Goal: Information Seeking & Learning: Learn about a topic

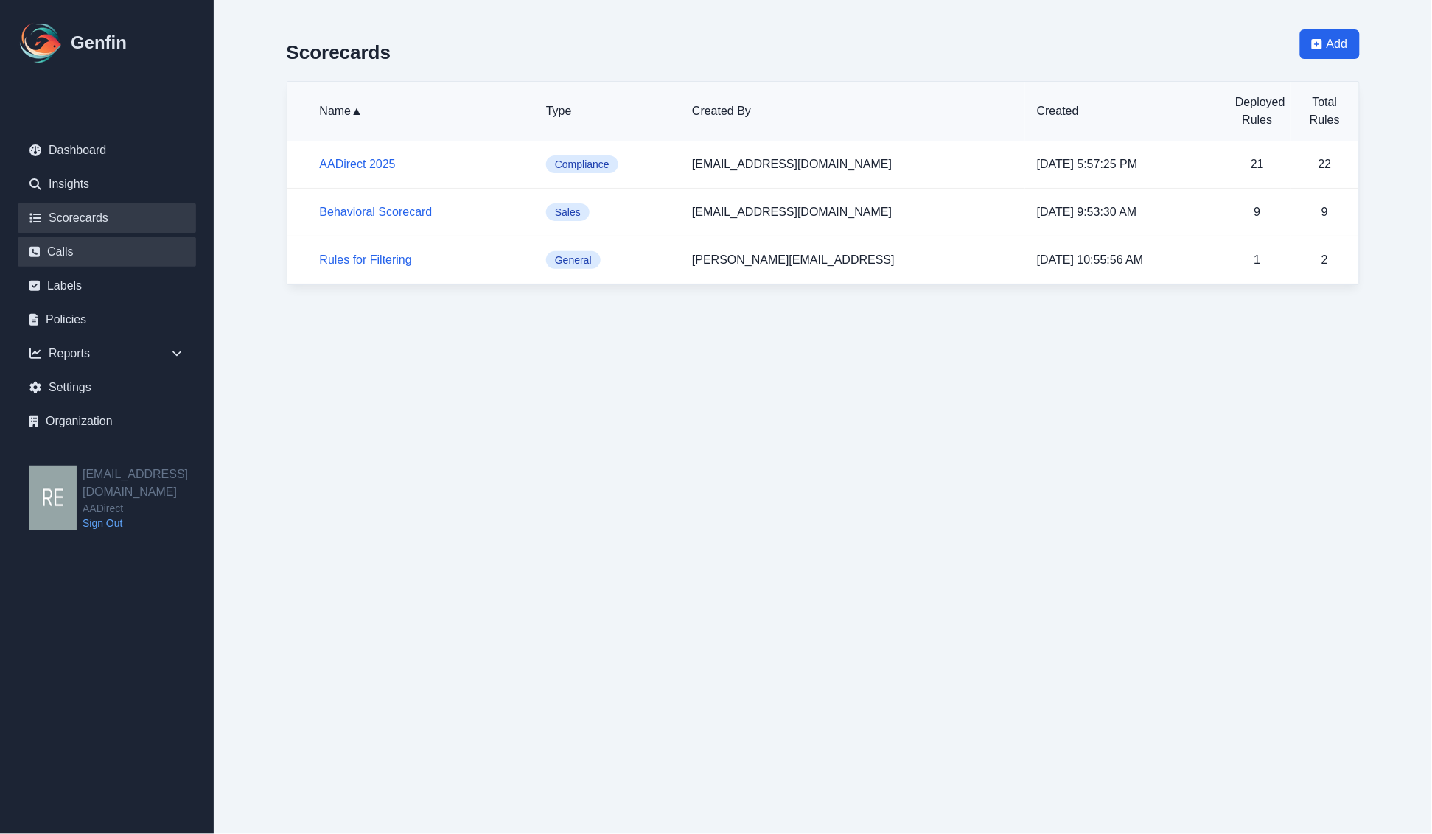
click at [71, 247] on link "Calls" at bounding box center [107, 251] width 178 height 29
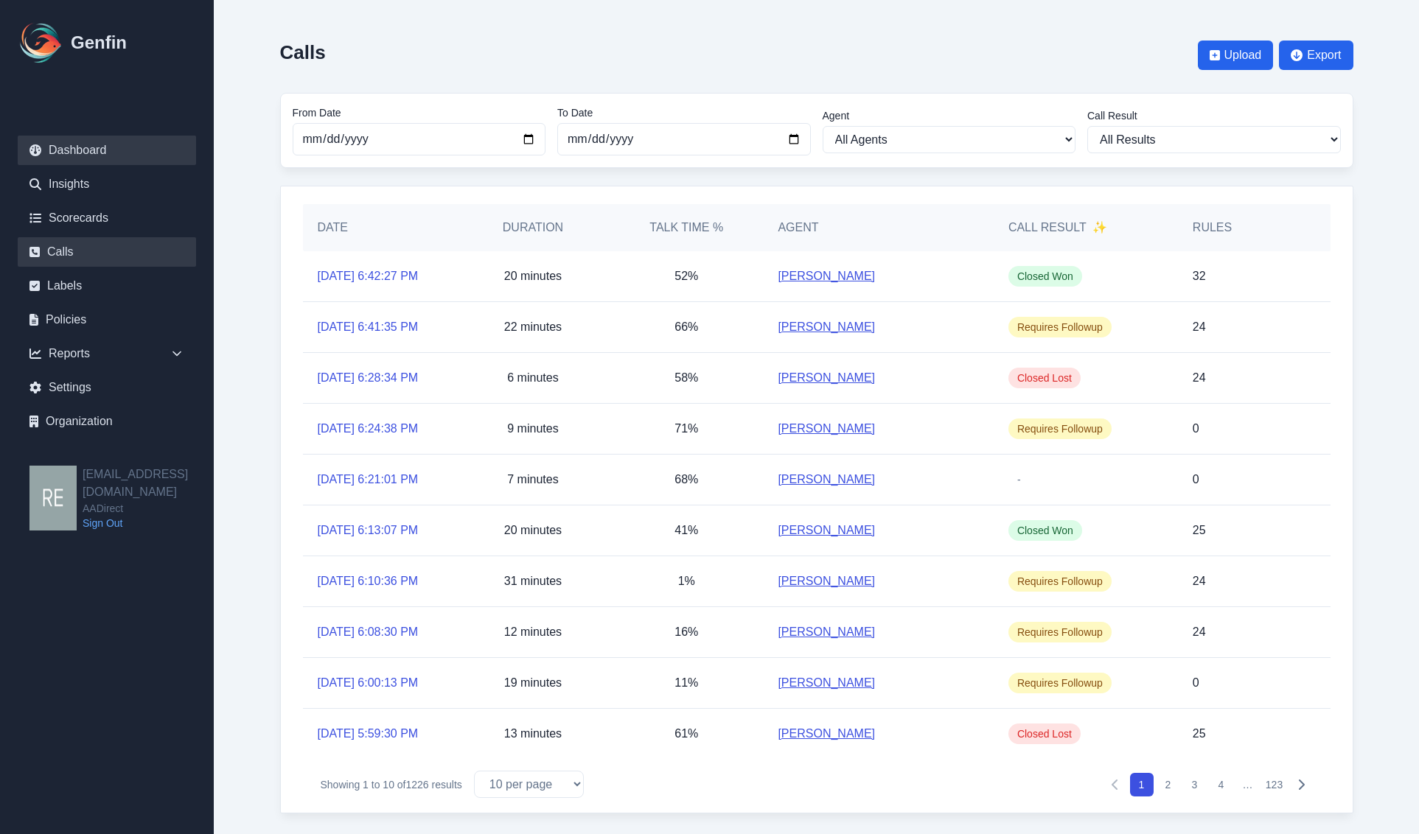
click at [85, 141] on link "Dashboard" at bounding box center [107, 150] width 178 height 29
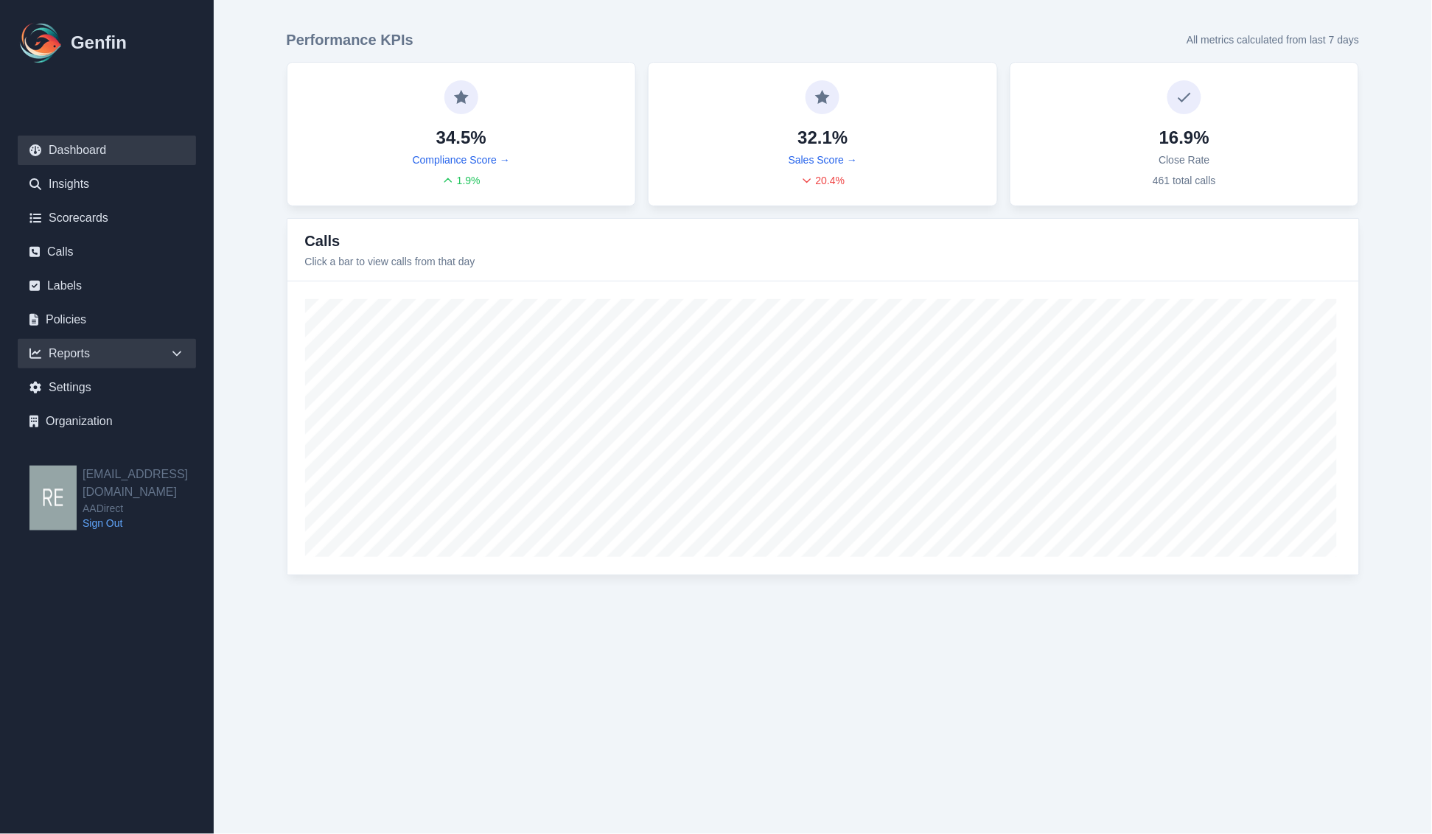
click at [85, 351] on div "Reports" at bounding box center [107, 353] width 178 height 29
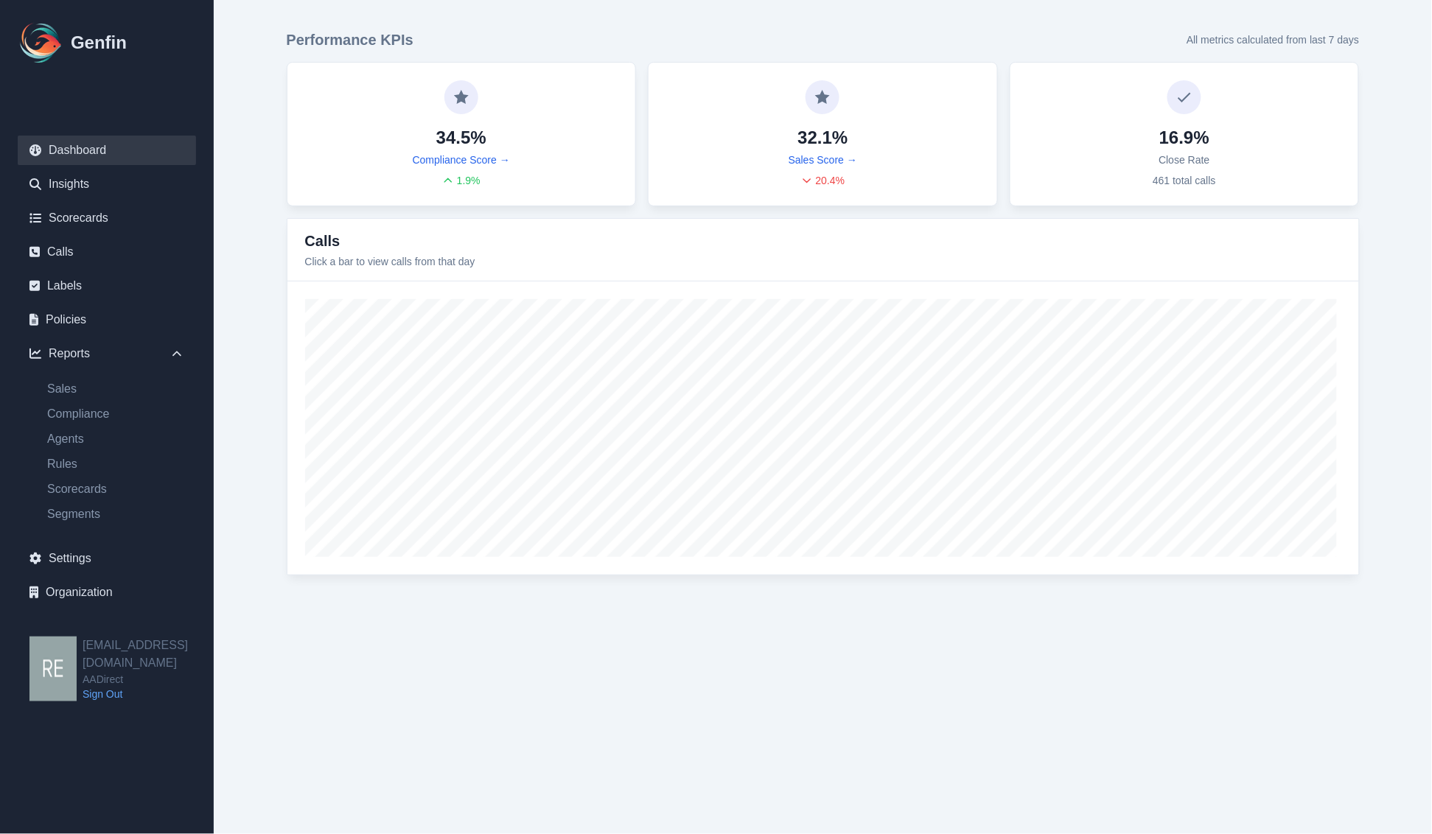
click at [74, 427] on ul "Sales Compliance Agents Rules Scorecards Segments" at bounding box center [107, 451] width 178 height 143
click at [74, 447] on link "Agents" at bounding box center [115, 439] width 161 height 18
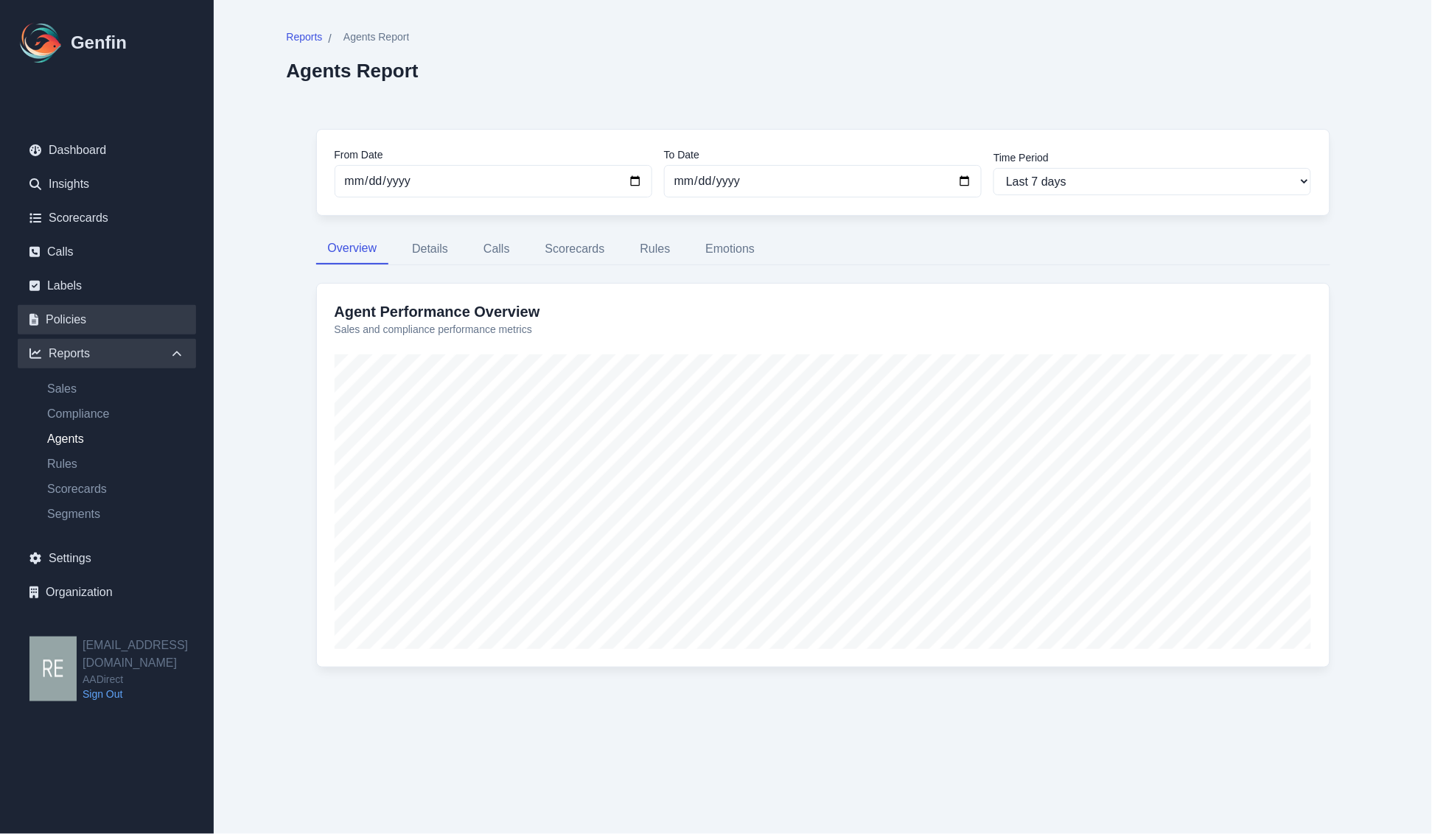
click at [74, 322] on link "Policies" at bounding box center [107, 319] width 178 height 29
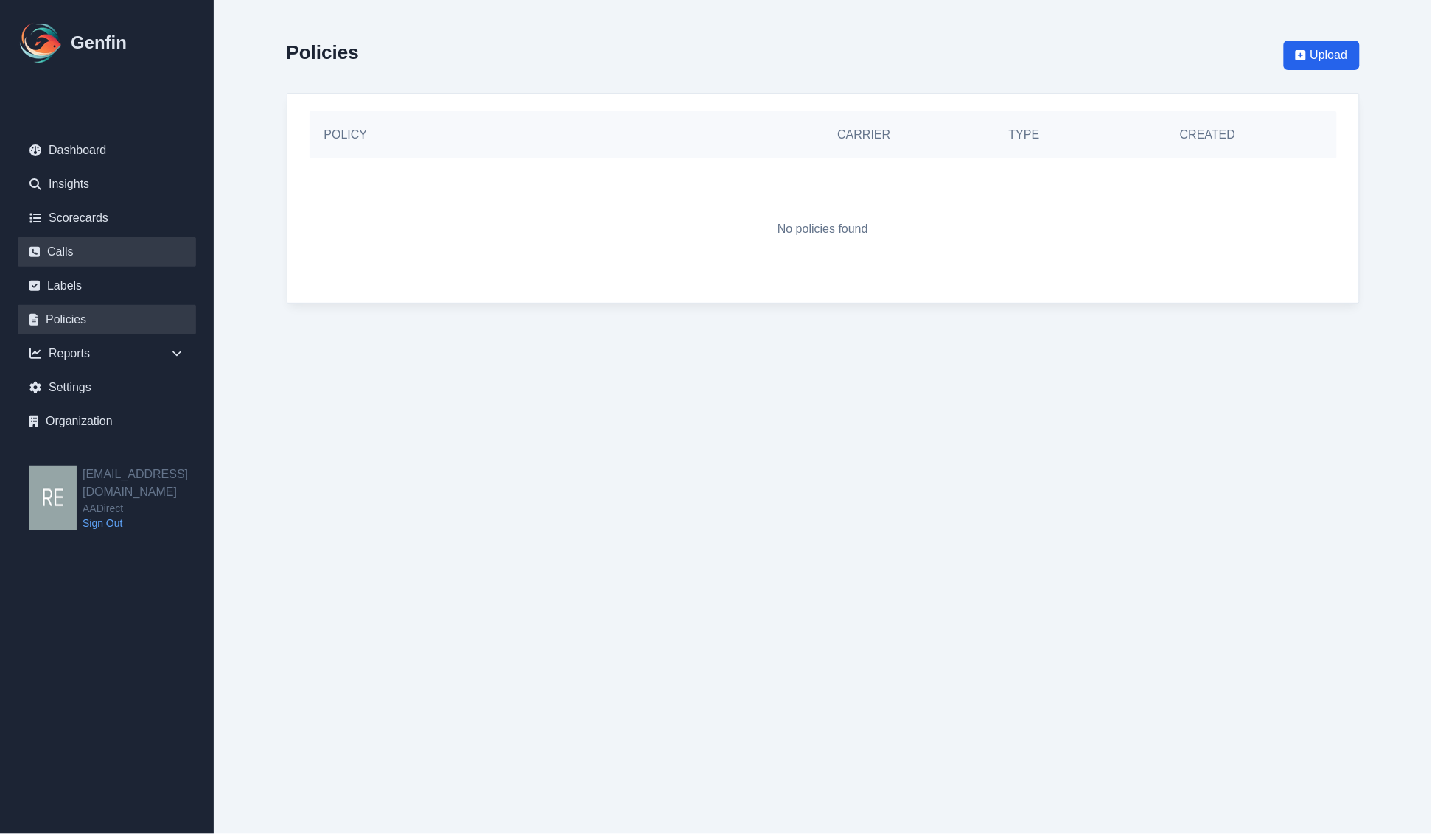
click at [79, 248] on link "Calls" at bounding box center [107, 251] width 178 height 29
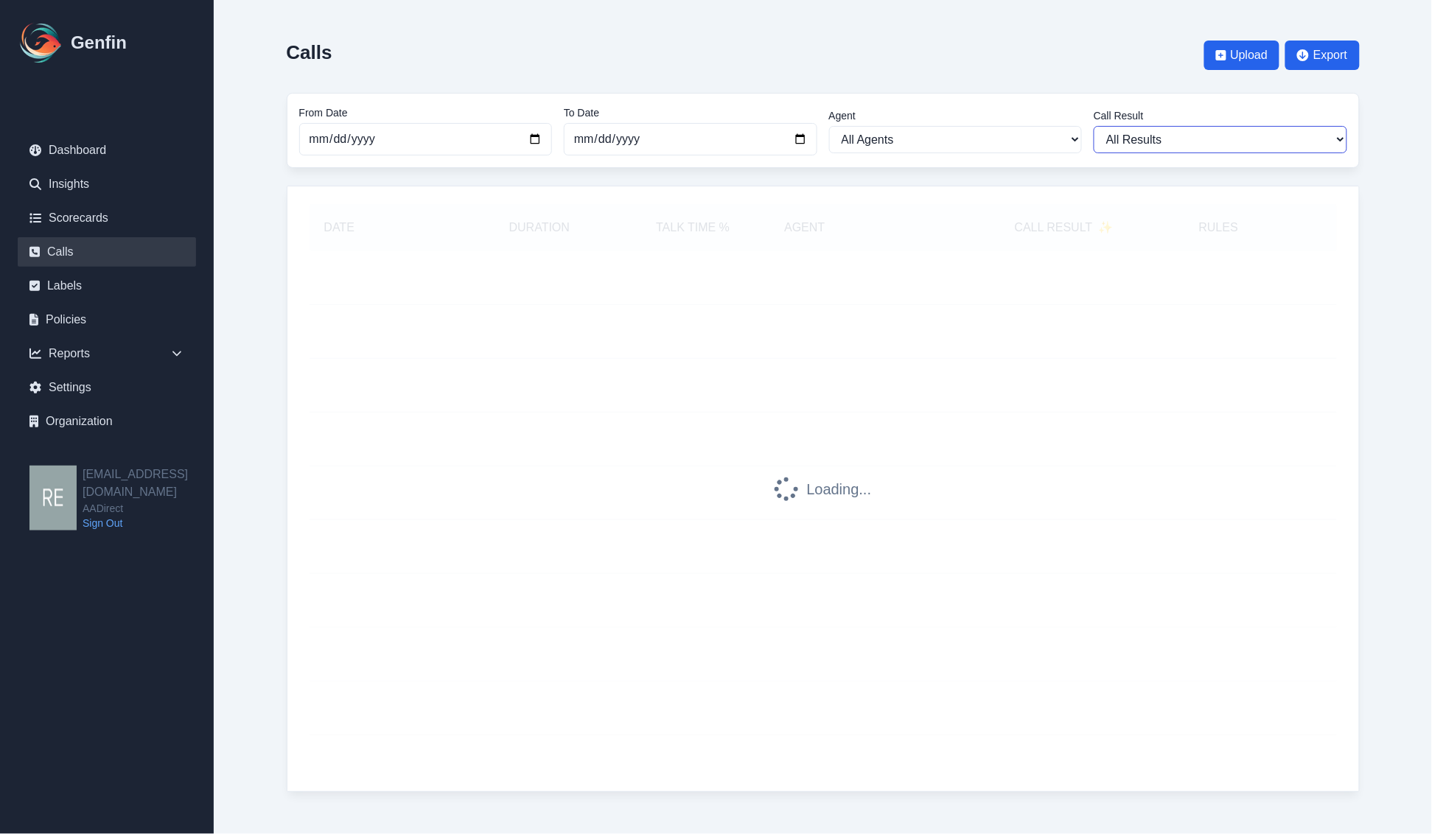
click at [1211, 137] on select "All Results Closed Won Closed Lost Requires Followup" at bounding box center [1220, 139] width 253 height 27
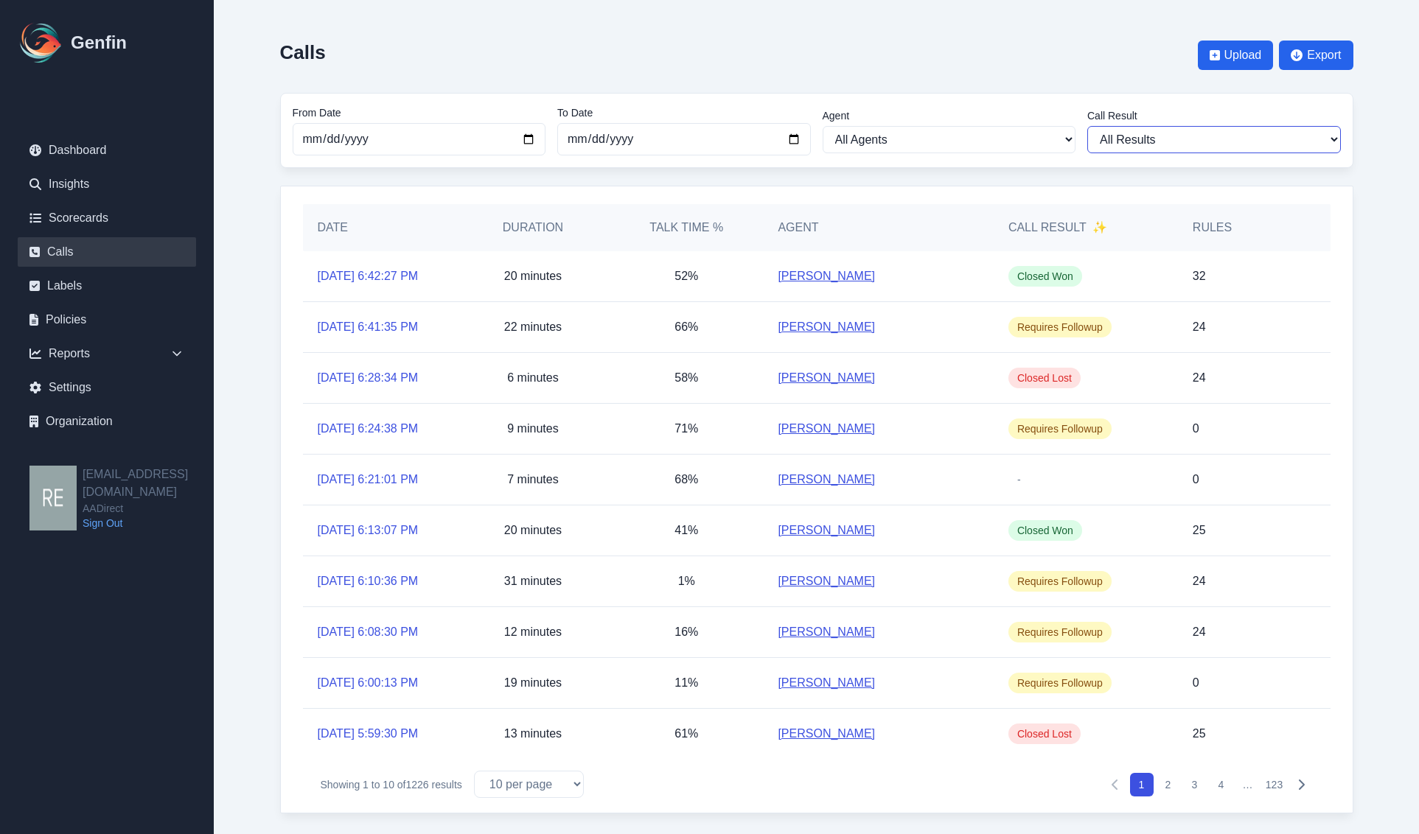
select select "Yes"
click at [1087, 126] on select "All Results Closed Won Closed Lost Requires Followup" at bounding box center [1213, 139] width 253 height 27
select select "Yes"
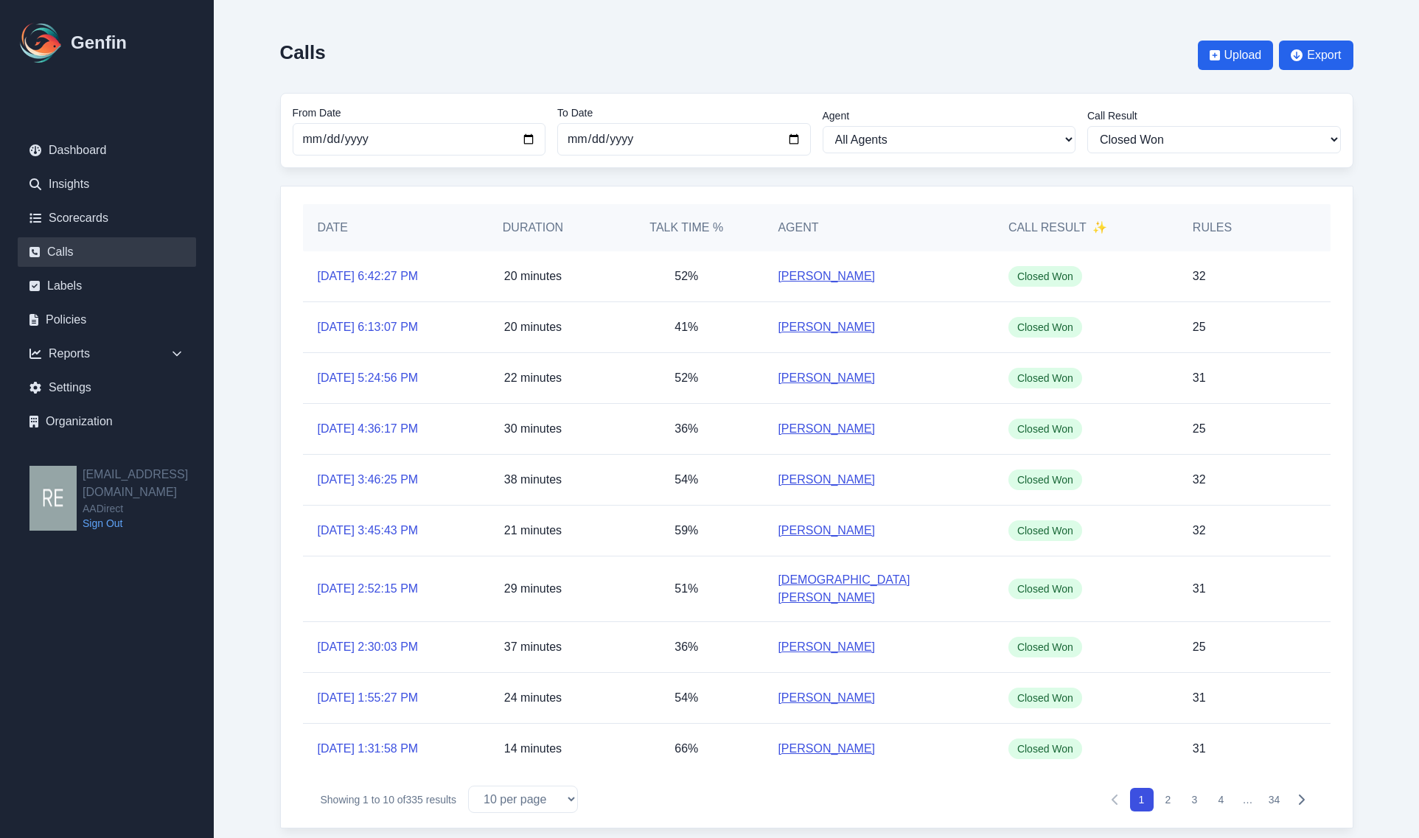
click at [168, 665] on aside "Genfin Dashboard Insights Scorecards Calls Labels Policies Reports Sales Compli…" at bounding box center [107, 419] width 214 height 838
click at [534, 38] on div "Calls Upload Export" at bounding box center [816, 55] width 1073 height 52
click at [408, 326] on link "[DATE] 6:13:07 PM" at bounding box center [368, 327] width 101 height 18
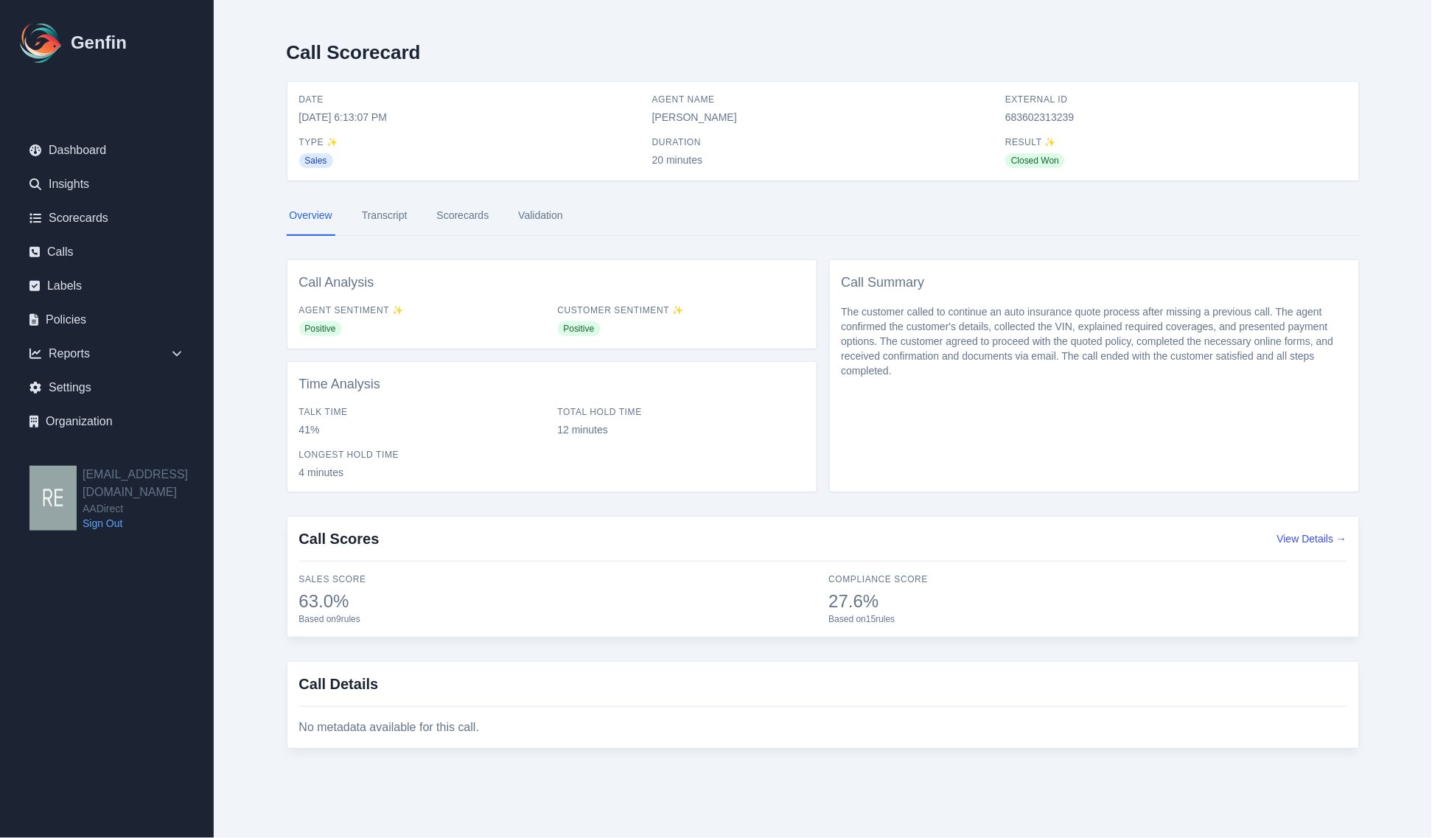
click at [1054, 119] on span "683602313239" at bounding box center [1175, 117] width 341 height 15
copy span "683602313239"
click at [1111, 52] on div "Call Scorecard" at bounding box center [823, 55] width 1073 height 52
click at [466, 217] on link "Scorecards" at bounding box center [463, 216] width 58 height 40
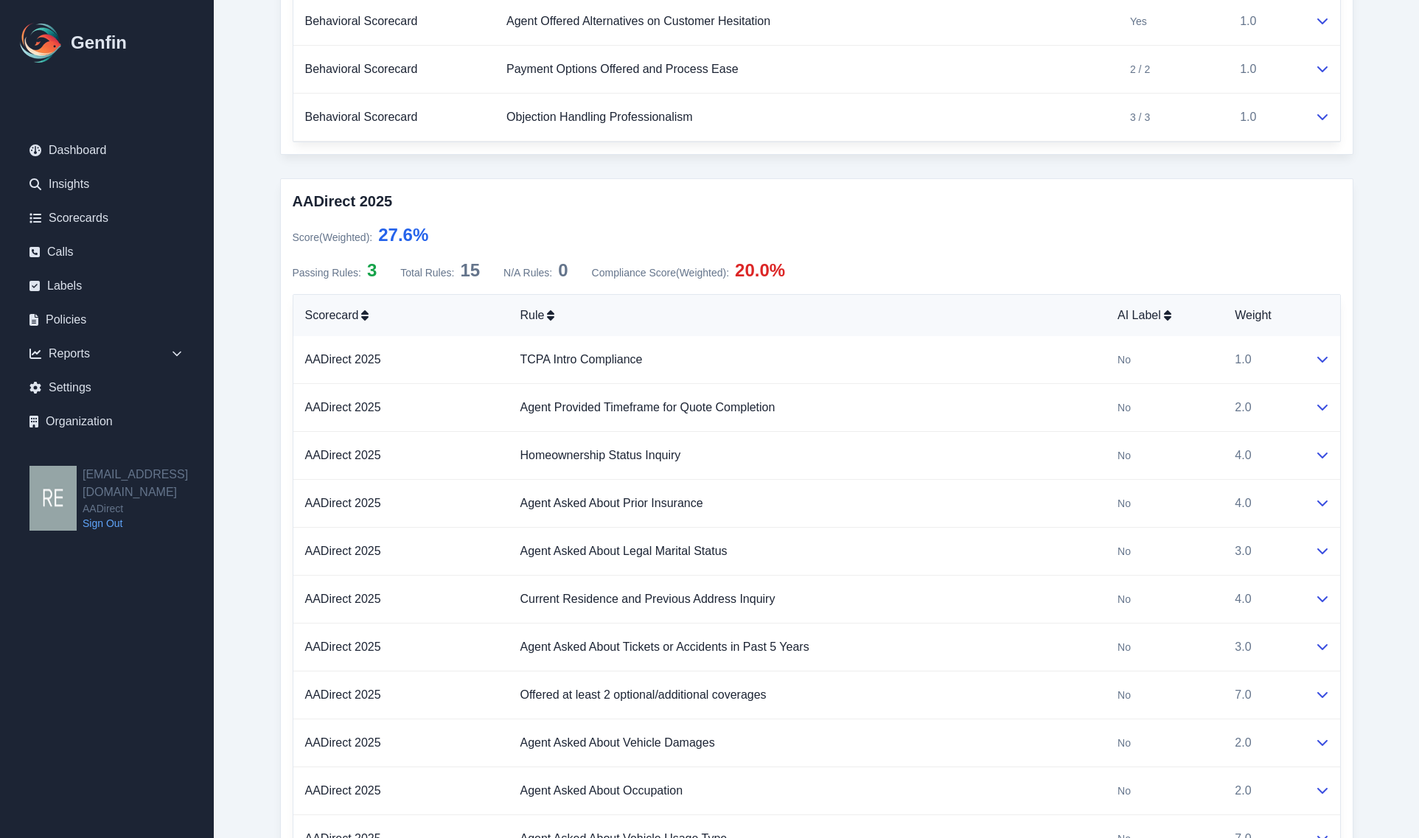
scroll to position [407, 0]
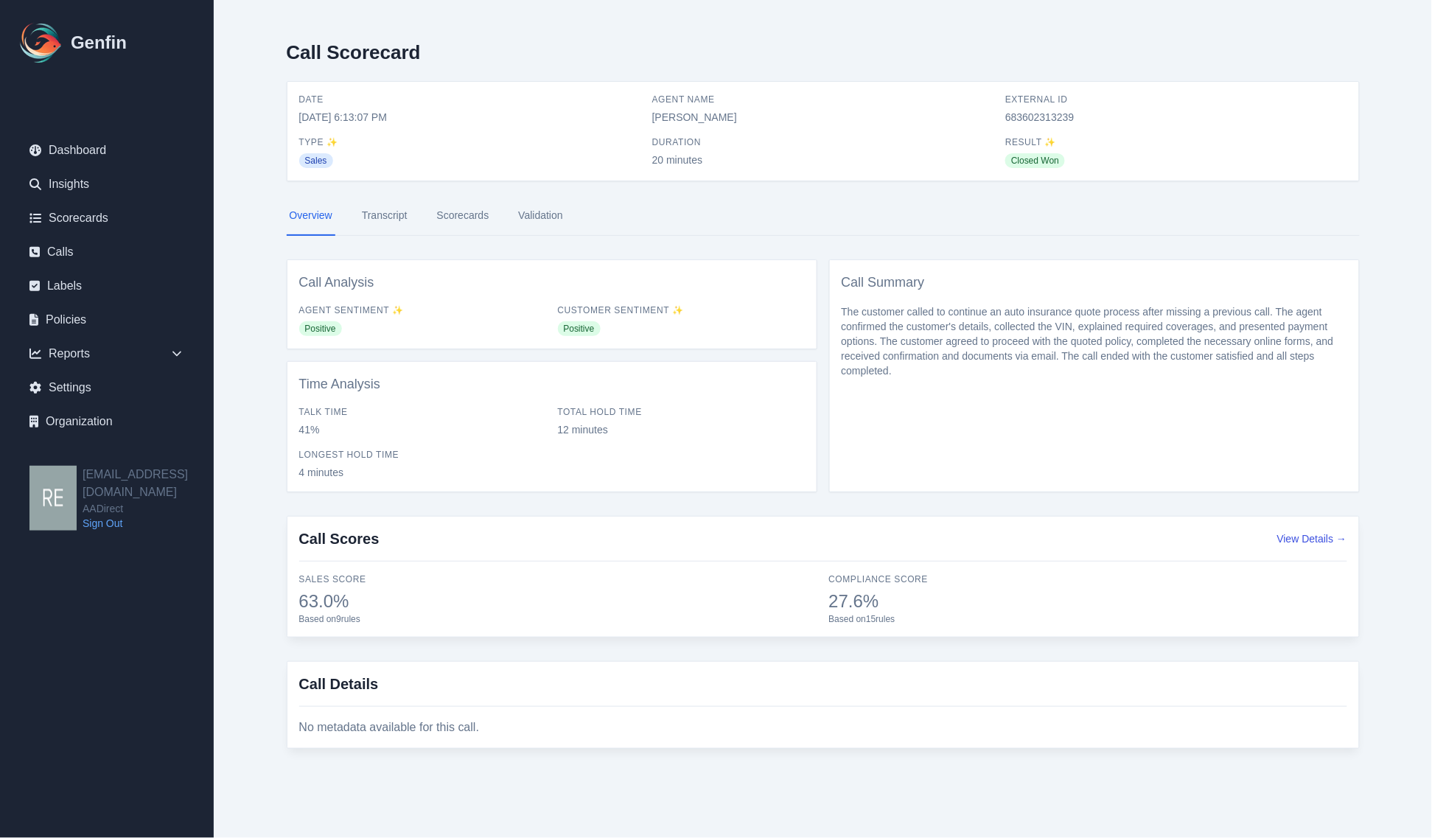
select select "Yes"
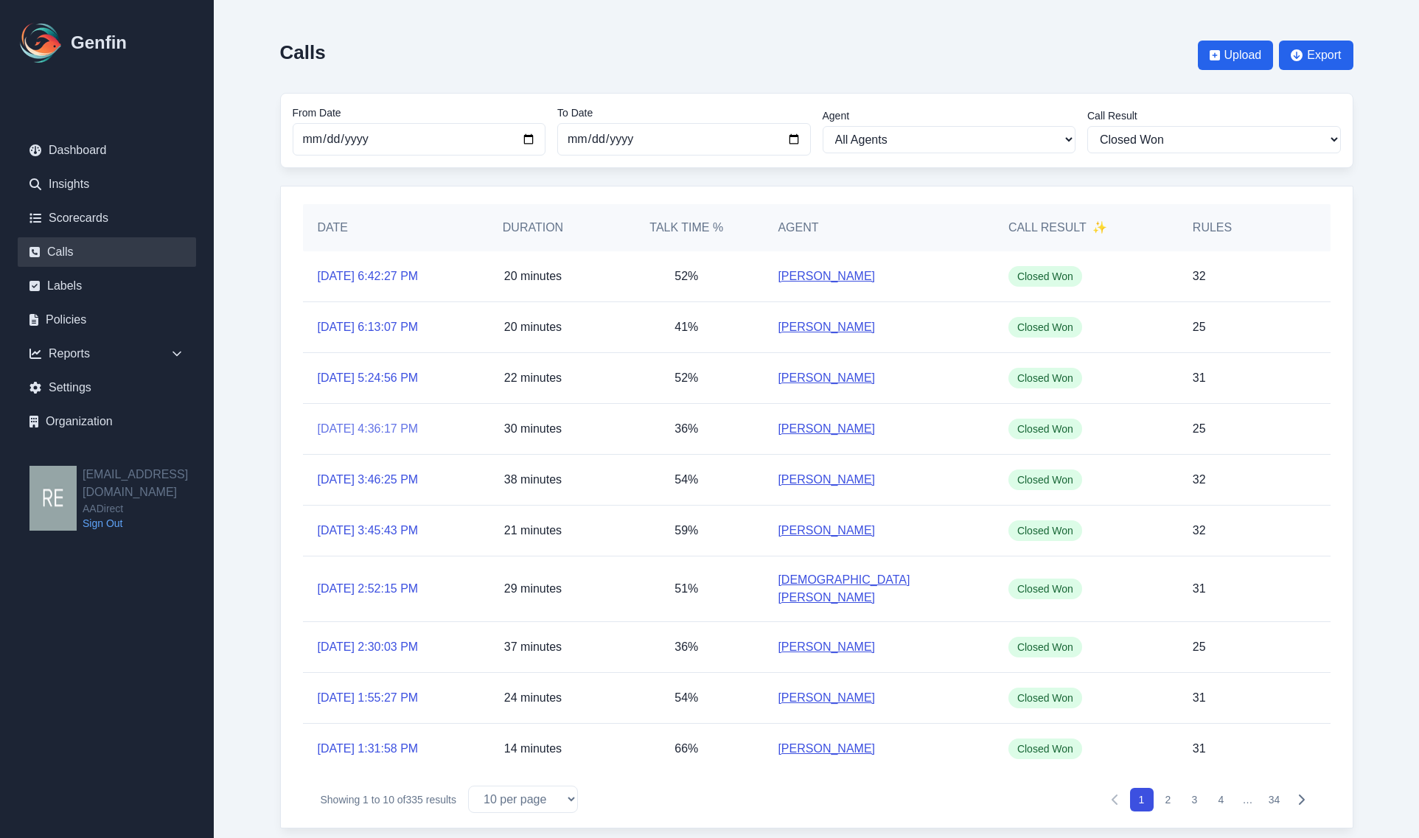
click at [362, 426] on link "[DATE] 4:36:17 PM" at bounding box center [368, 429] width 101 height 18
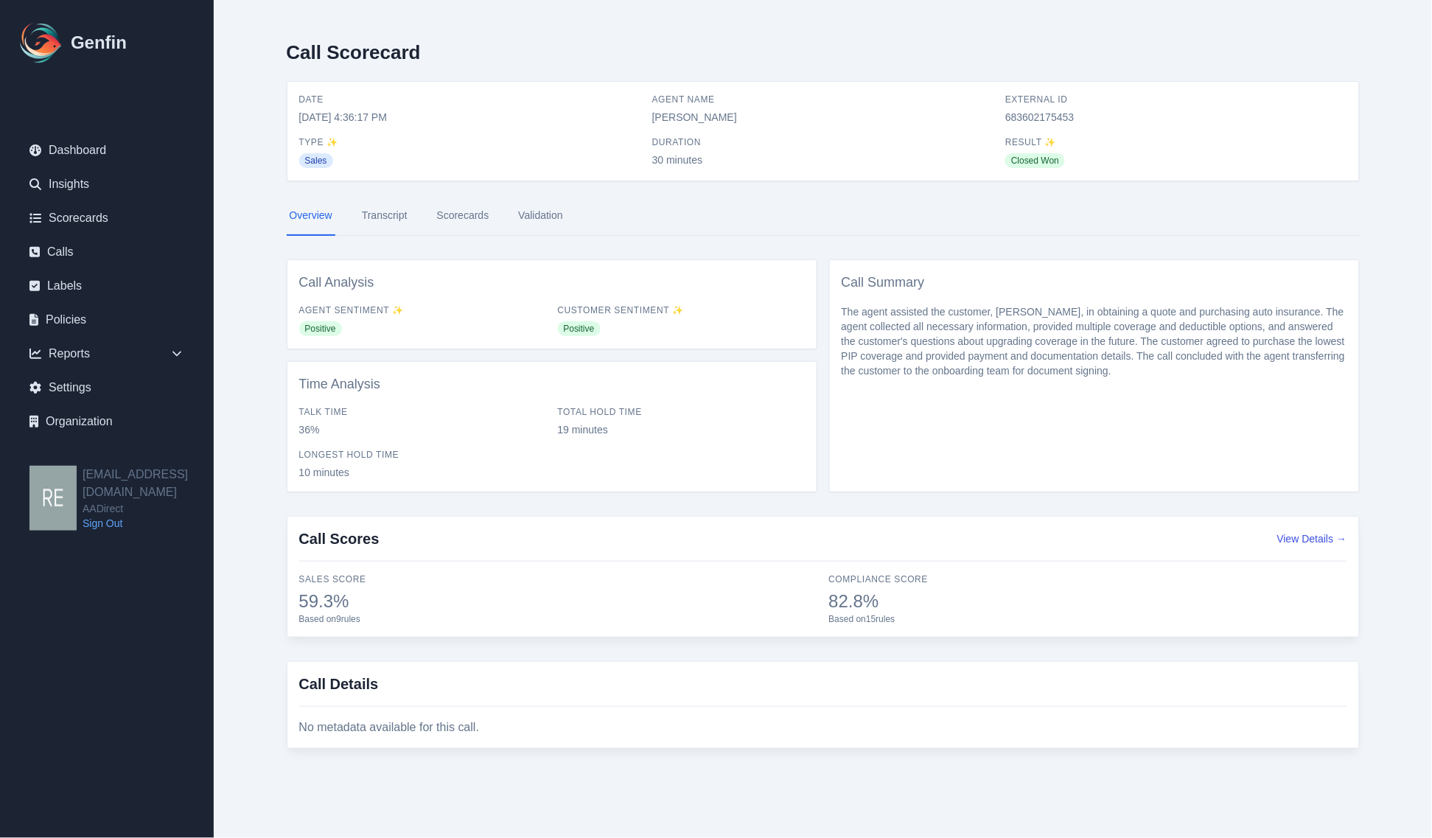
click at [1032, 118] on span "683602175453" at bounding box center [1175, 117] width 341 height 15
copy span "683602175453"
select select "Yes"
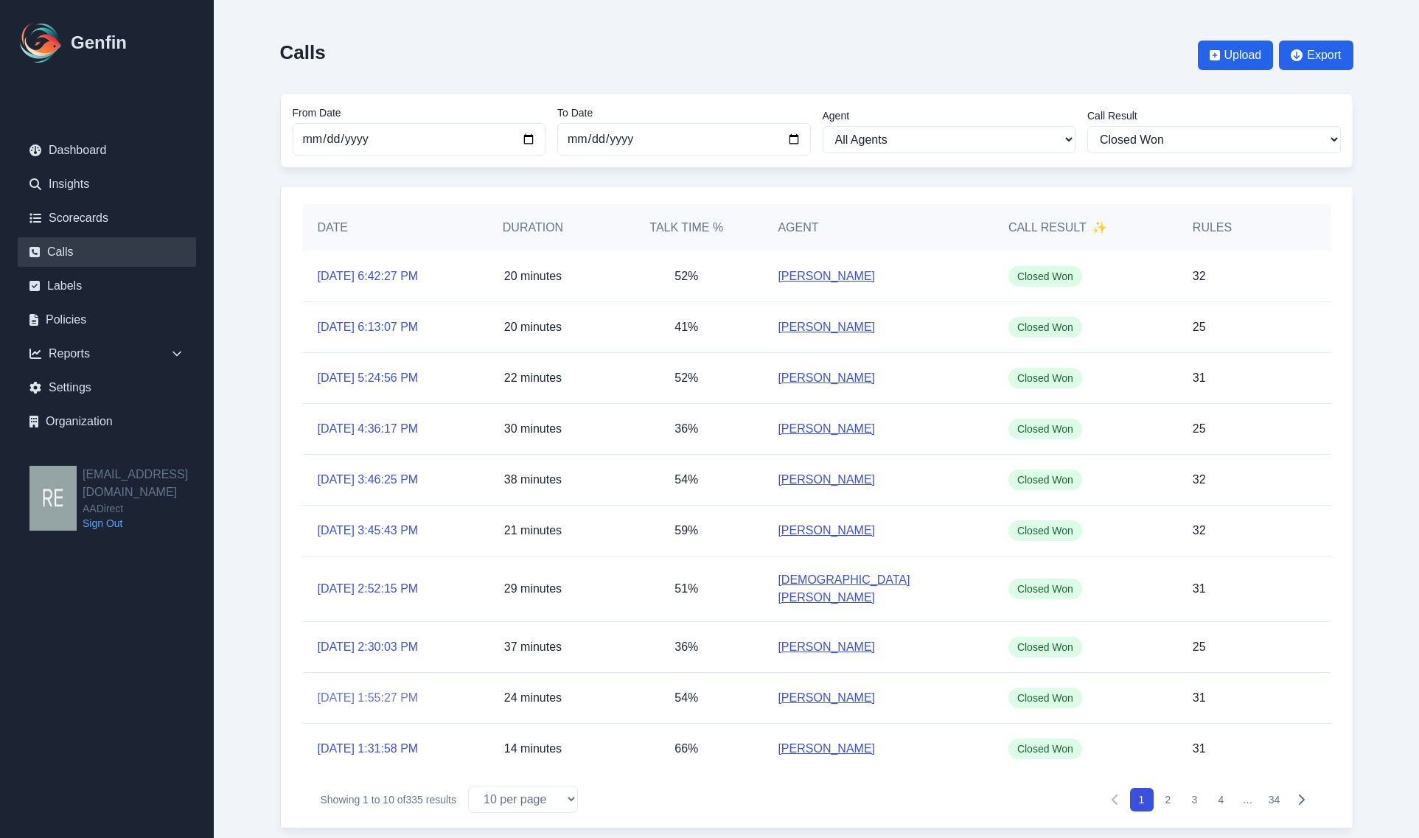
click at [351, 693] on link "[DATE] 1:55:27 PM" at bounding box center [368, 698] width 101 height 18
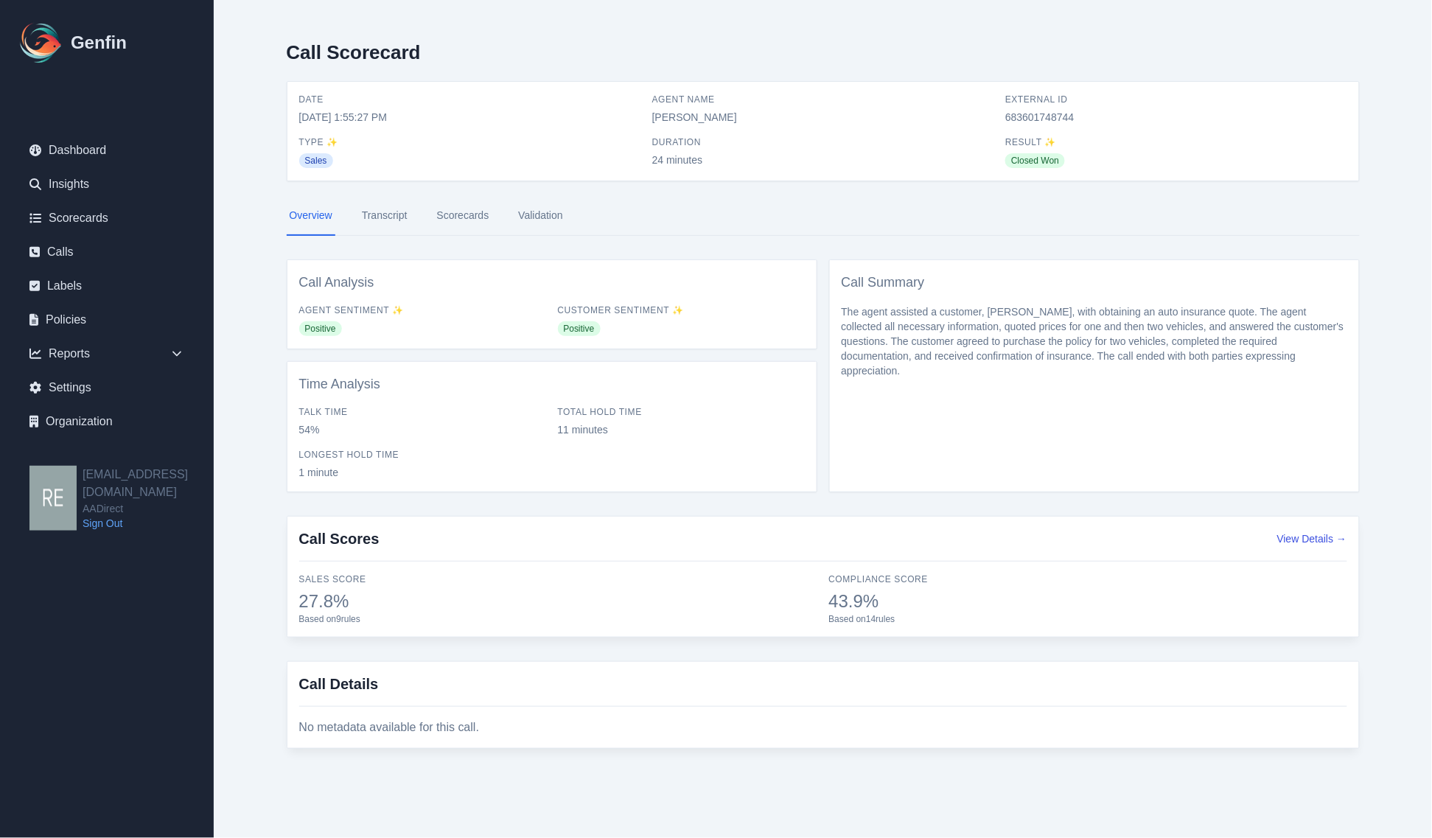
click at [1054, 114] on span "683601748744" at bounding box center [1175, 117] width 341 height 15
copy span "683601748744"
click at [885, 39] on div "Call Scorecard" at bounding box center [823, 55] width 1073 height 52
click at [289, 632] on div "Call Scores View Details → Sales Score 27.8% Based on 9 rules Compliance Score …" at bounding box center [823, 577] width 1073 height 122
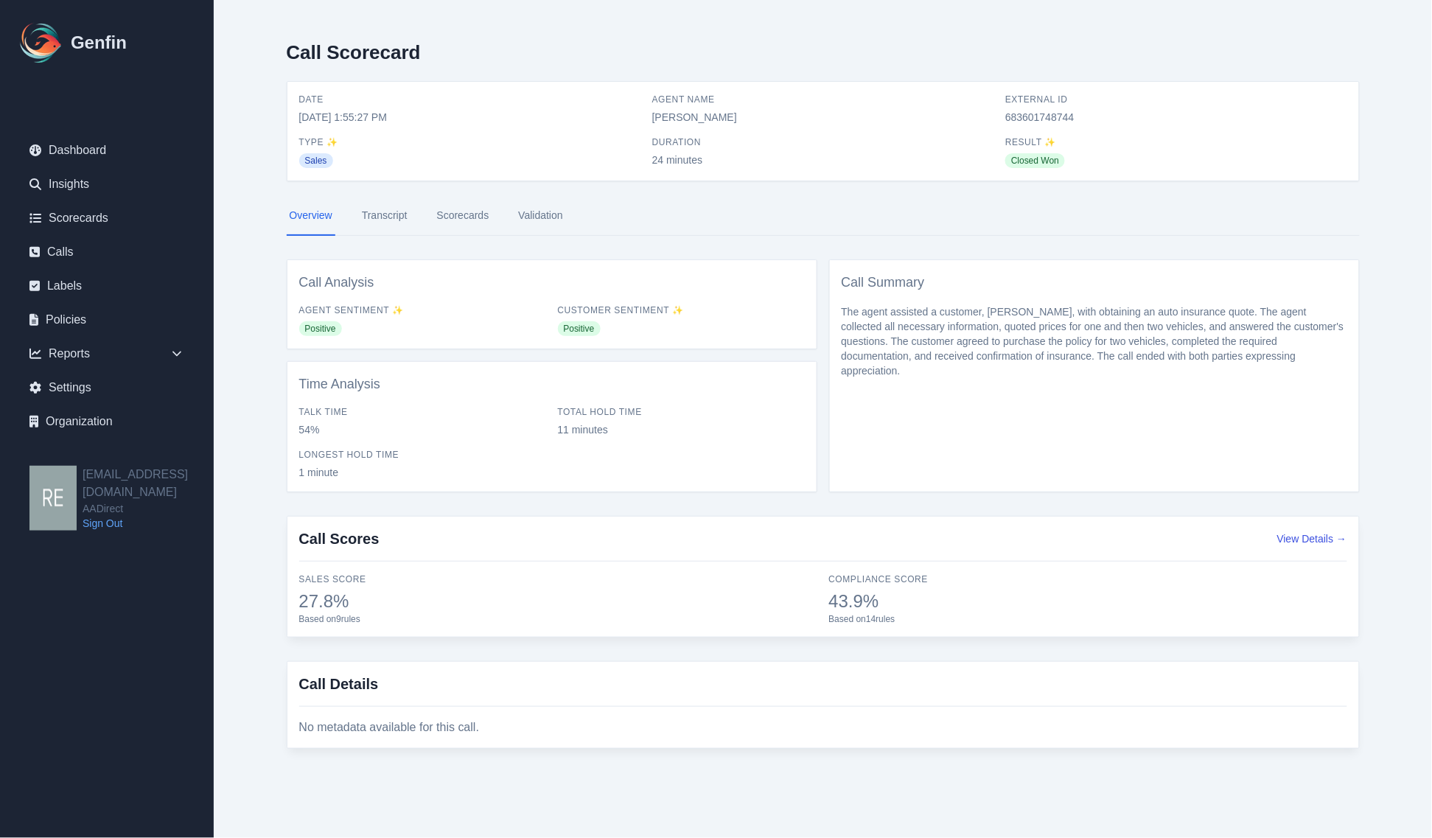
click at [469, 214] on link "Scorecards" at bounding box center [463, 216] width 58 height 40
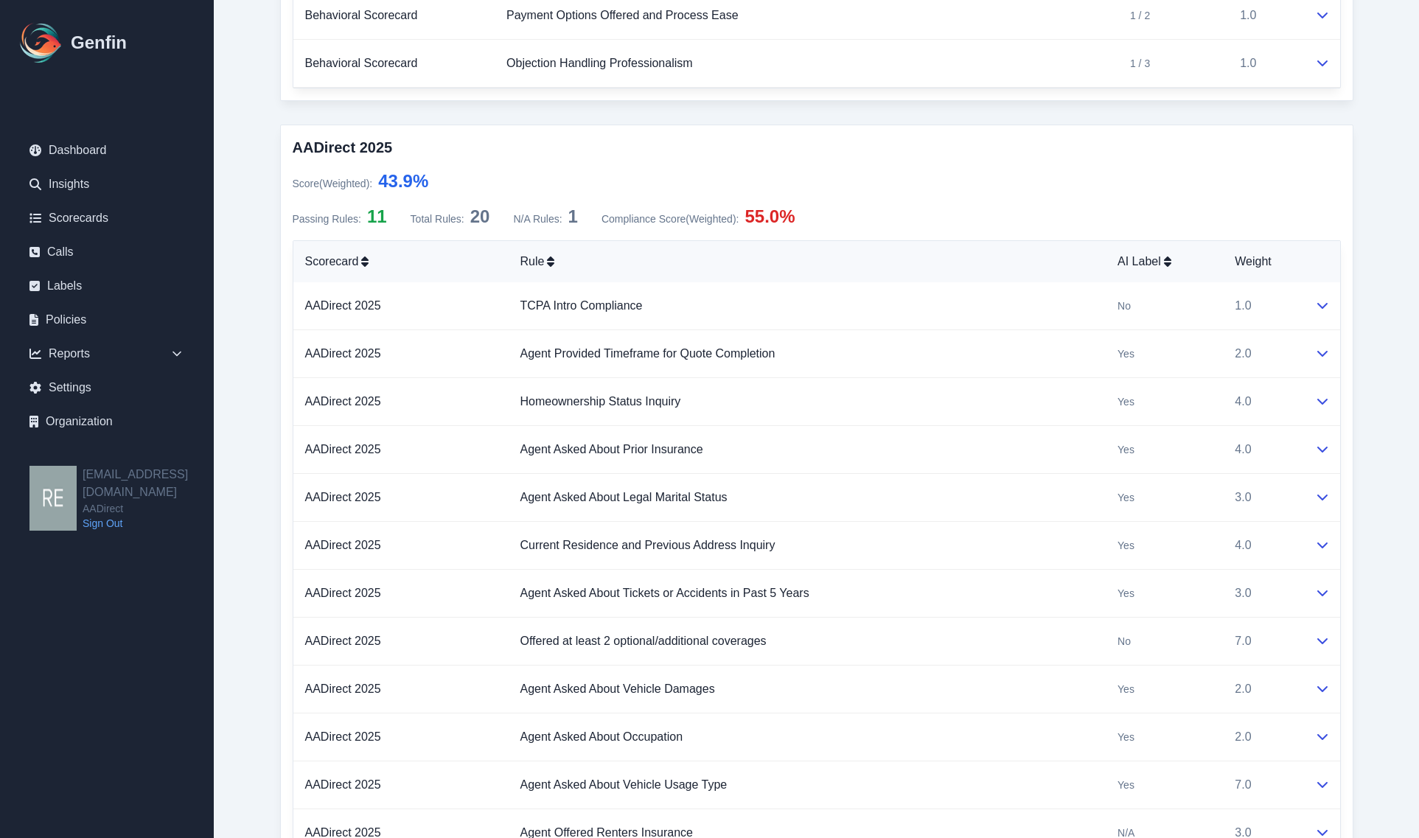
scroll to position [921, 0]
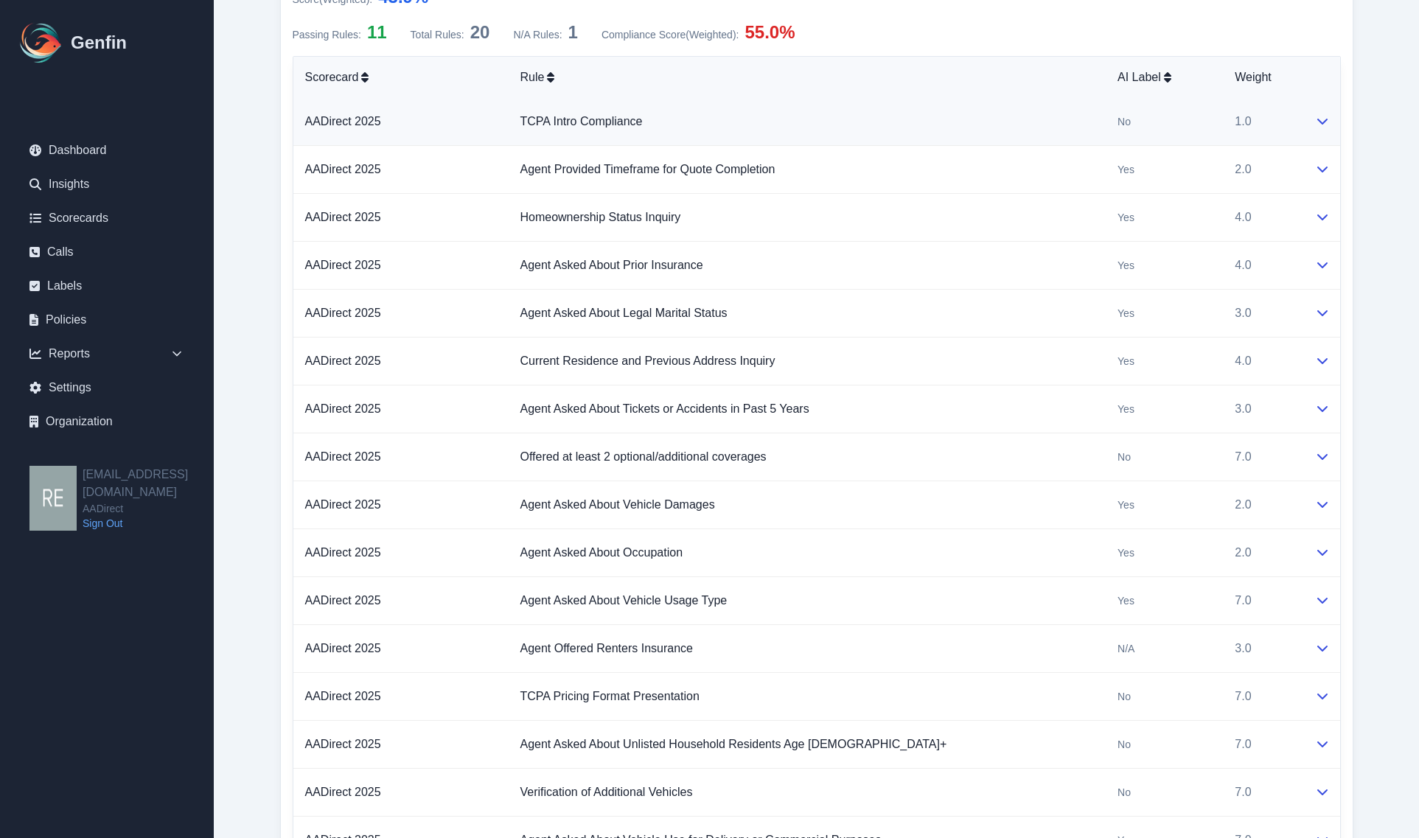
click at [1211, 126] on td at bounding box center [1321, 122] width 37 height 48
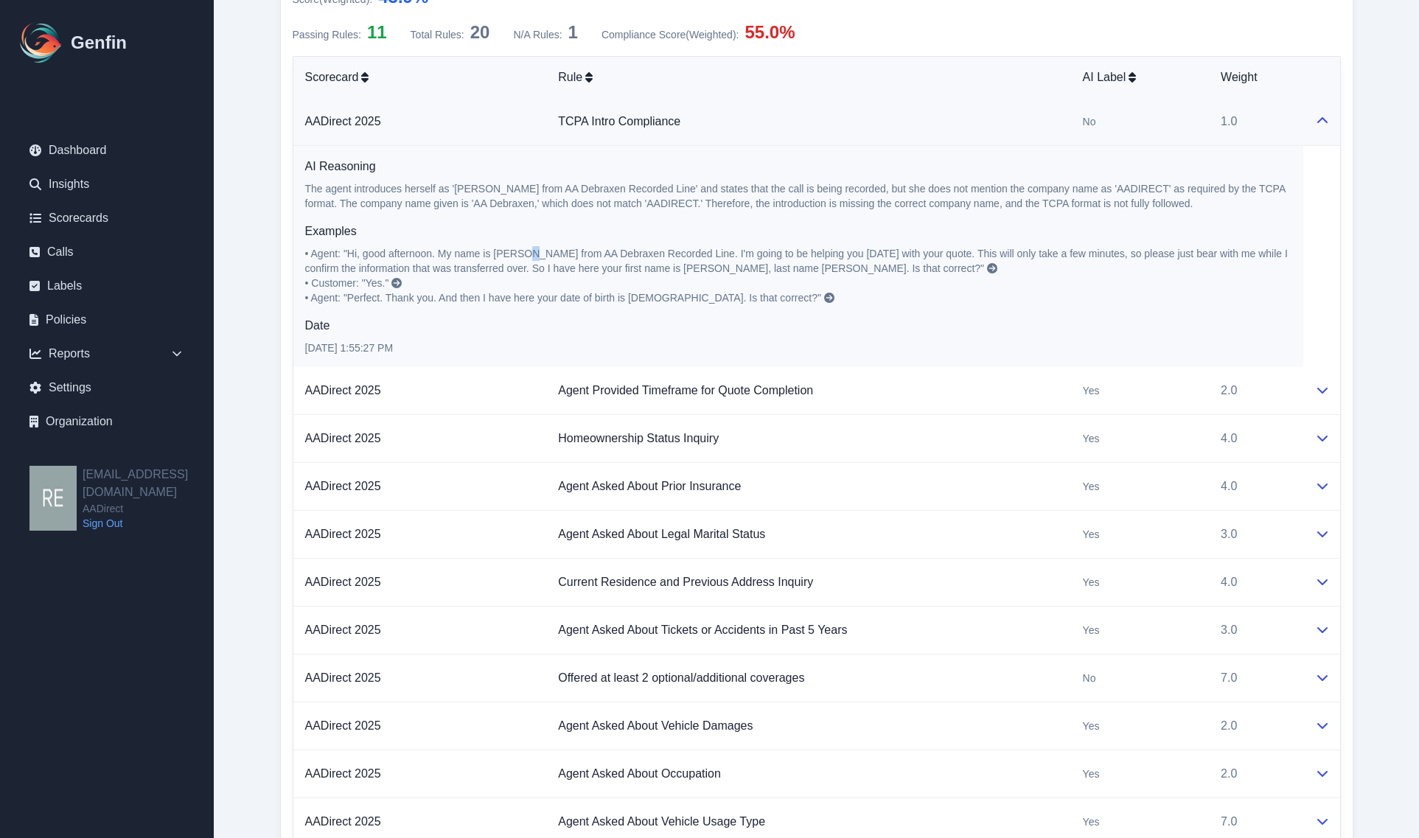
click at [528, 255] on span "• Agent: "Hi, good afternoon. My name is [PERSON_NAME] from AA Debraxen Recorde…" at bounding box center [797, 261] width 985 height 27
click at [646, 190] on p "The agent introduces herself as '[PERSON_NAME] from AA Debraxen Recorded Line' …" at bounding box center [798, 195] width 986 height 29
click at [398, 287] on icon at bounding box center [396, 283] width 10 height 10
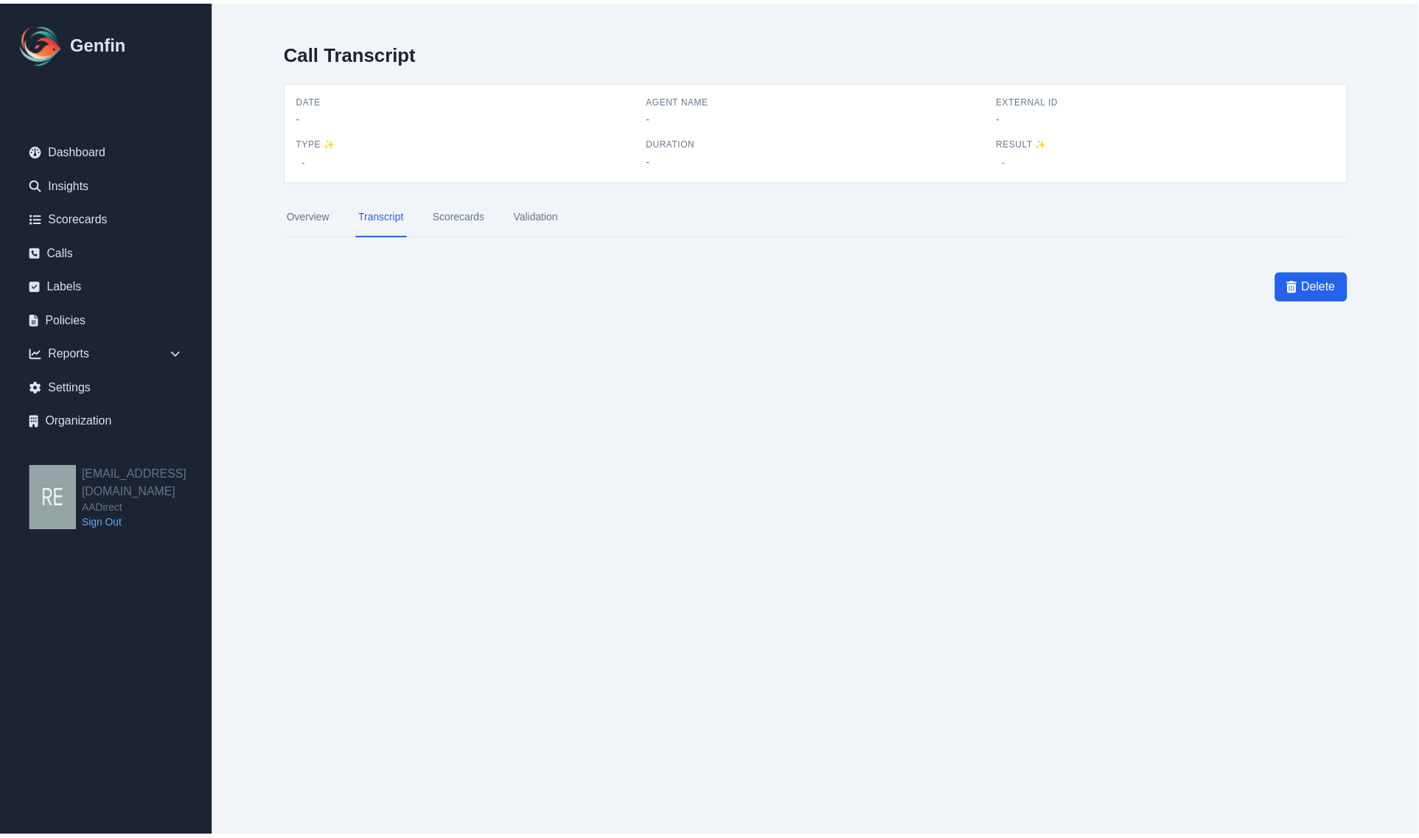
scroll to position [4, 0]
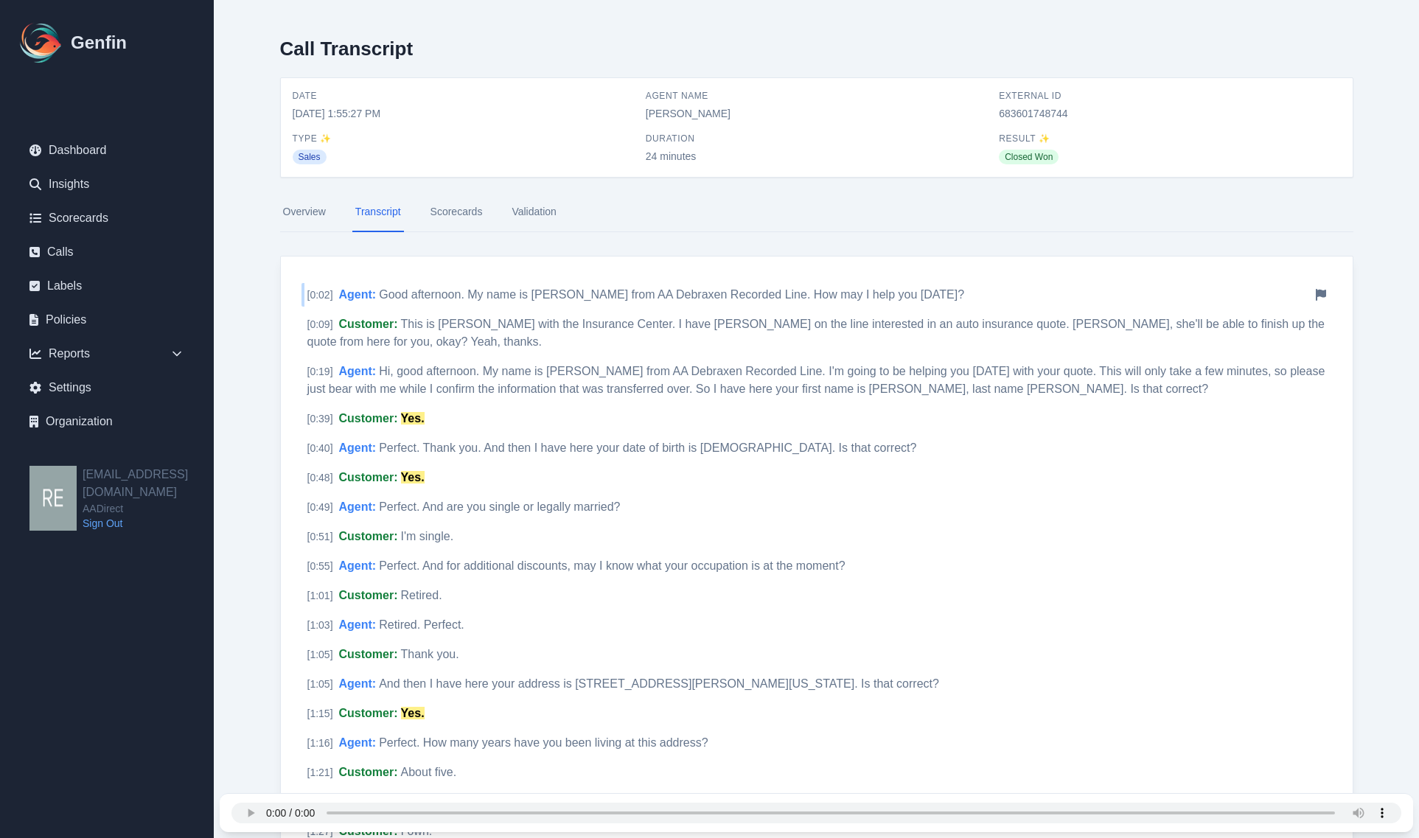
click at [645, 293] on span "Good afternoon. My name is [PERSON_NAME] from AA Debraxen Recorded Line. How ma…" at bounding box center [671, 294] width 585 height 13
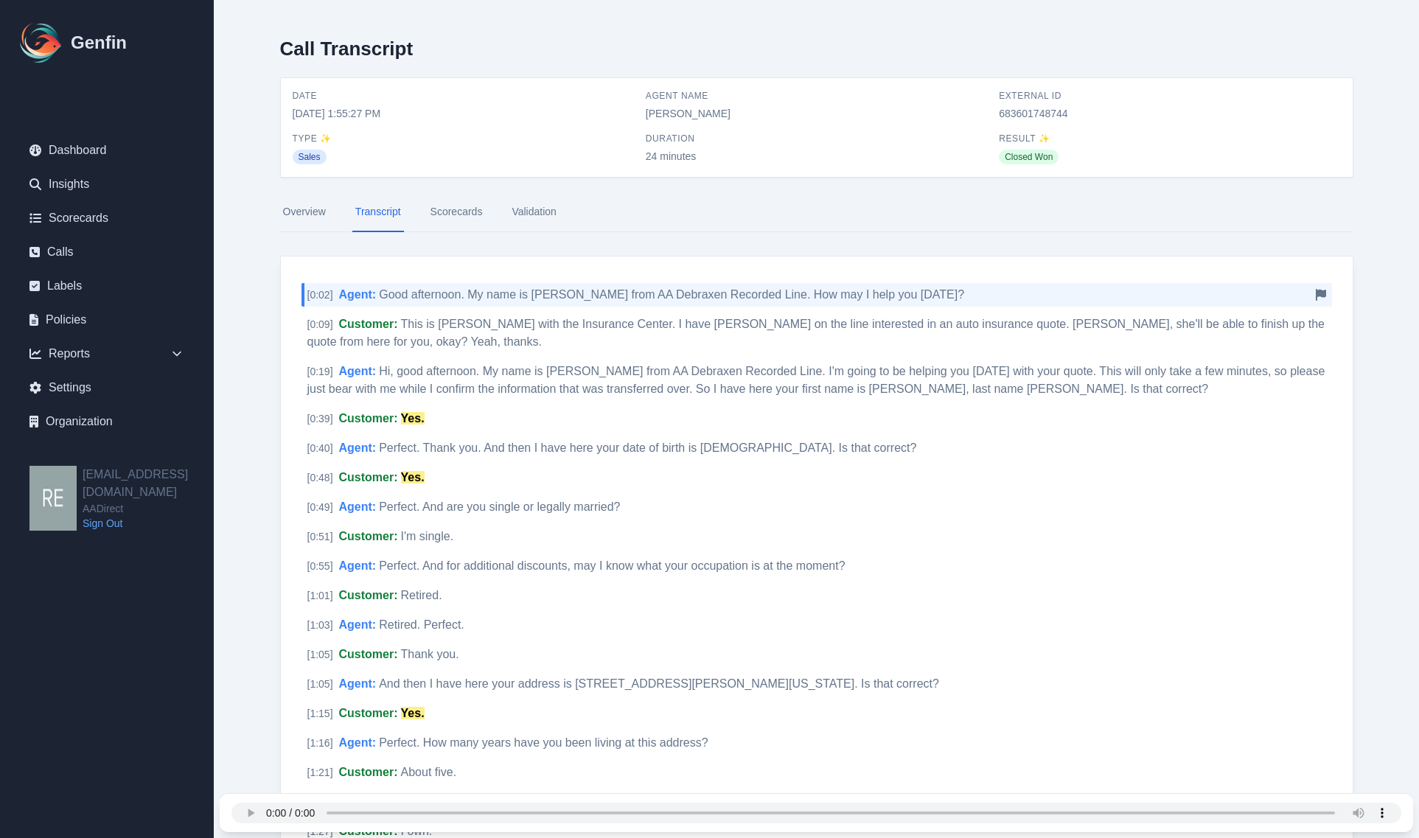
click at [1211, 292] on icon at bounding box center [1320, 295] width 10 height 12
click at [448, 216] on link "Scorecards" at bounding box center [456, 212] width 58 height 40
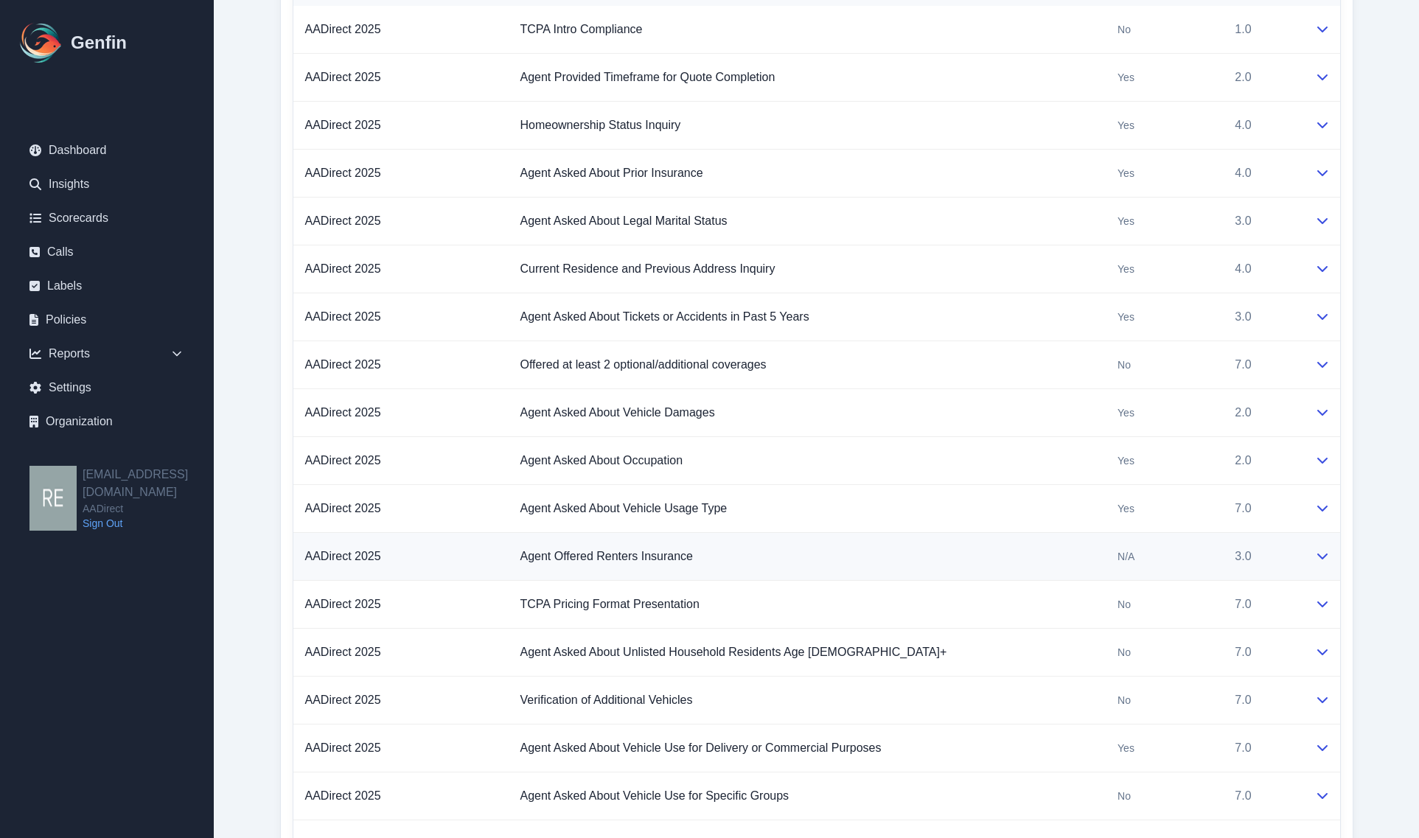
scroll to position [1197, 0]
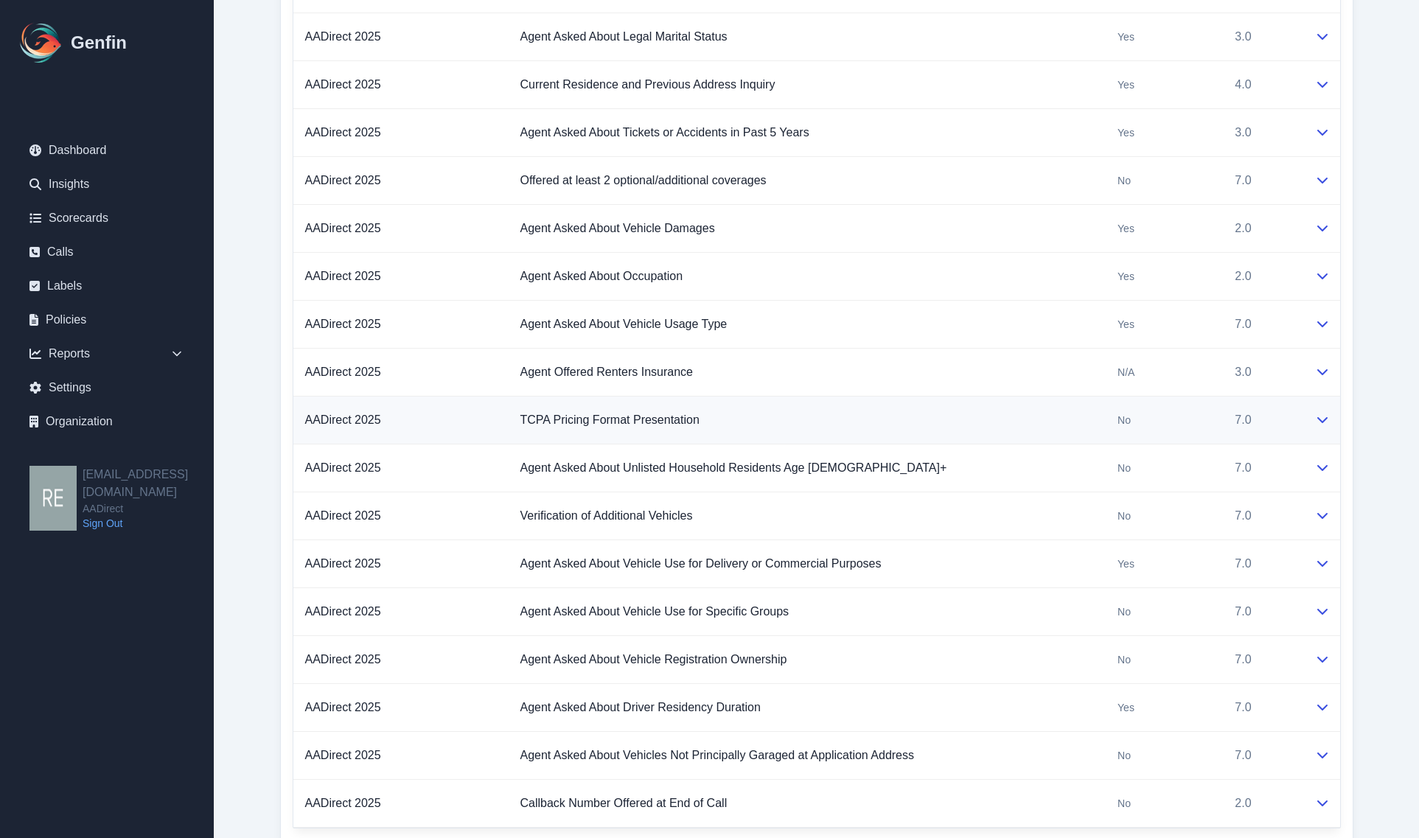
click at [1211, 425] on icon at bounding box center [1322, 419] width 12 height 12
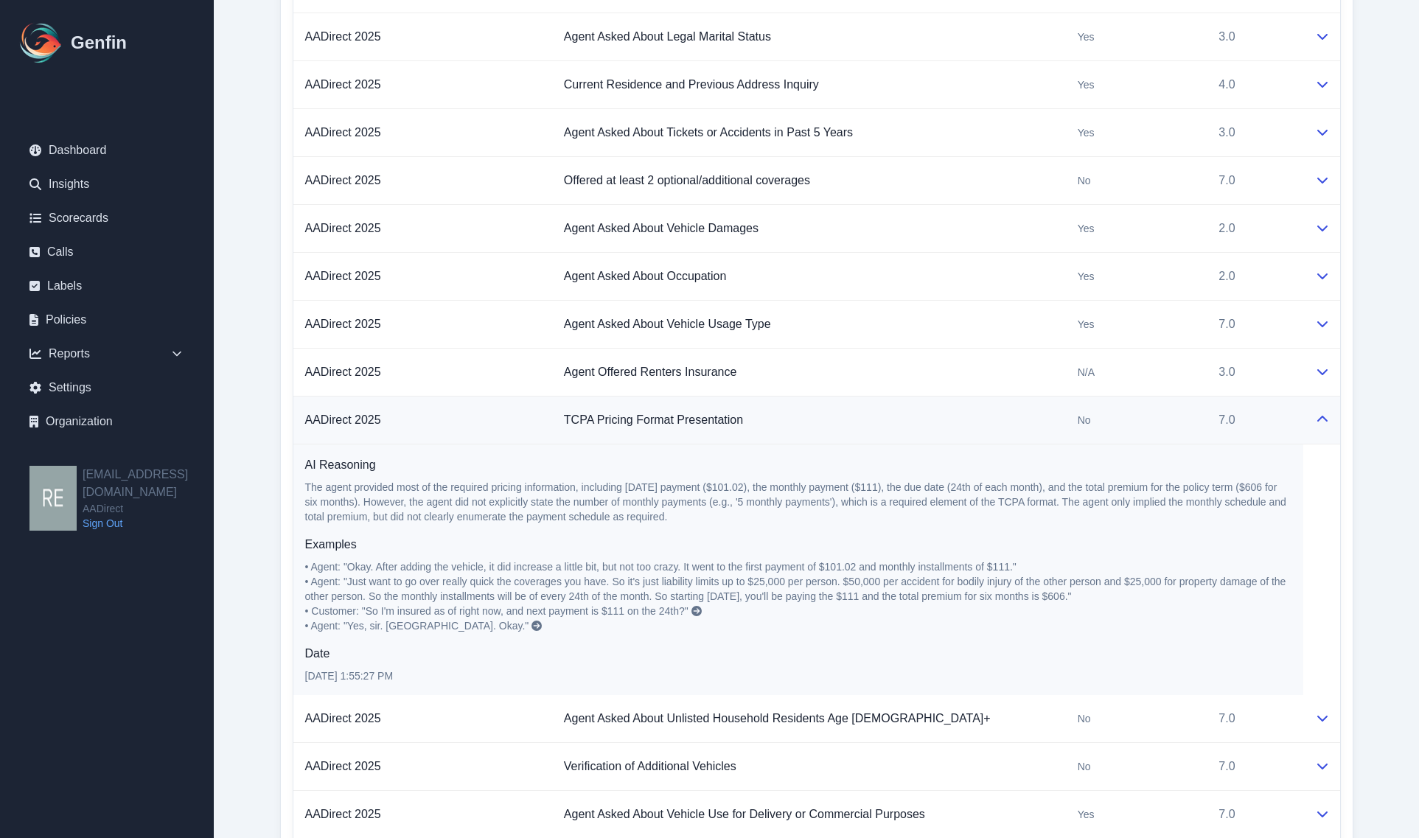
scroll to position [1290, 0]
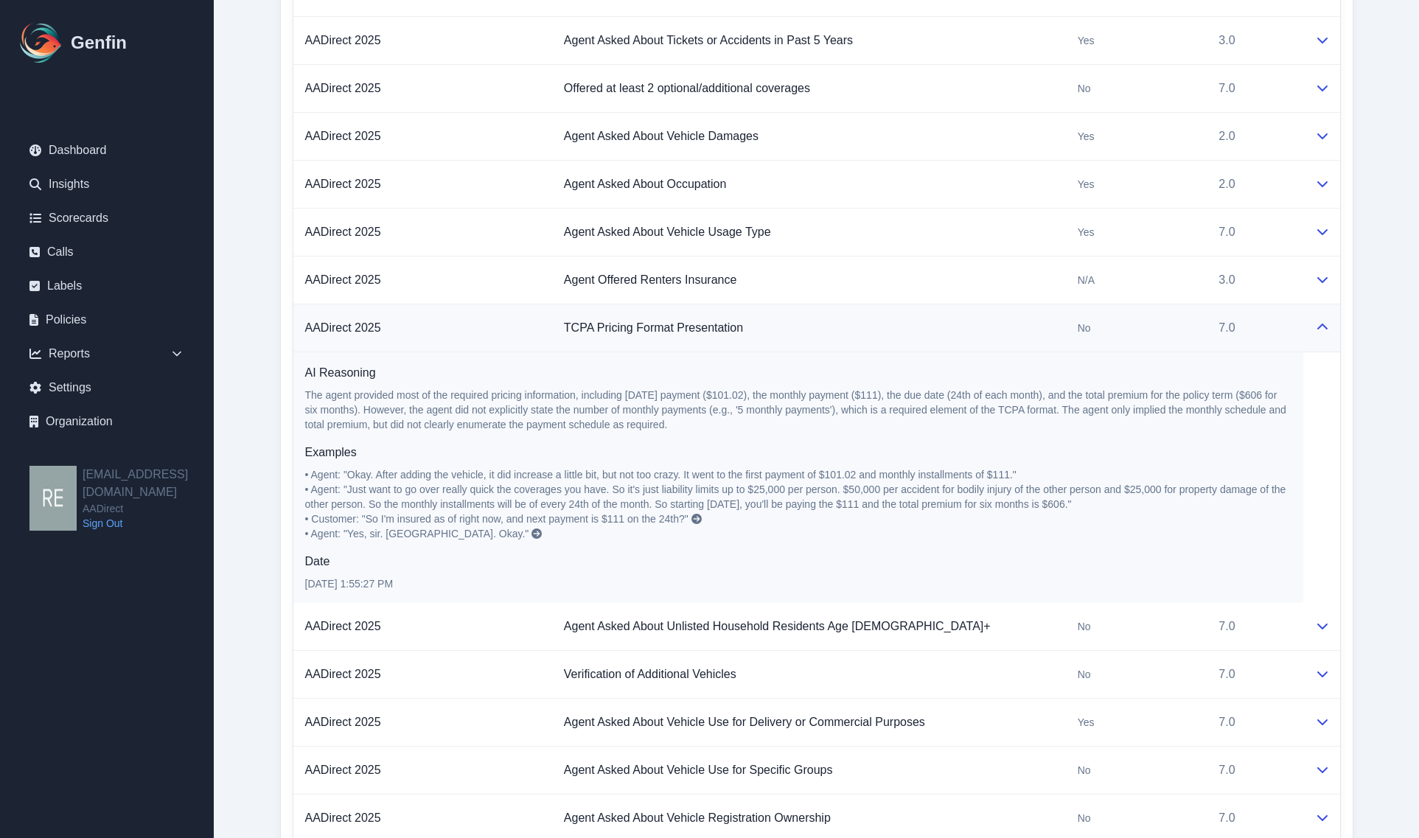
click at [1211, 333] on icon at bounding box center [1322, 327] width 12 height 12
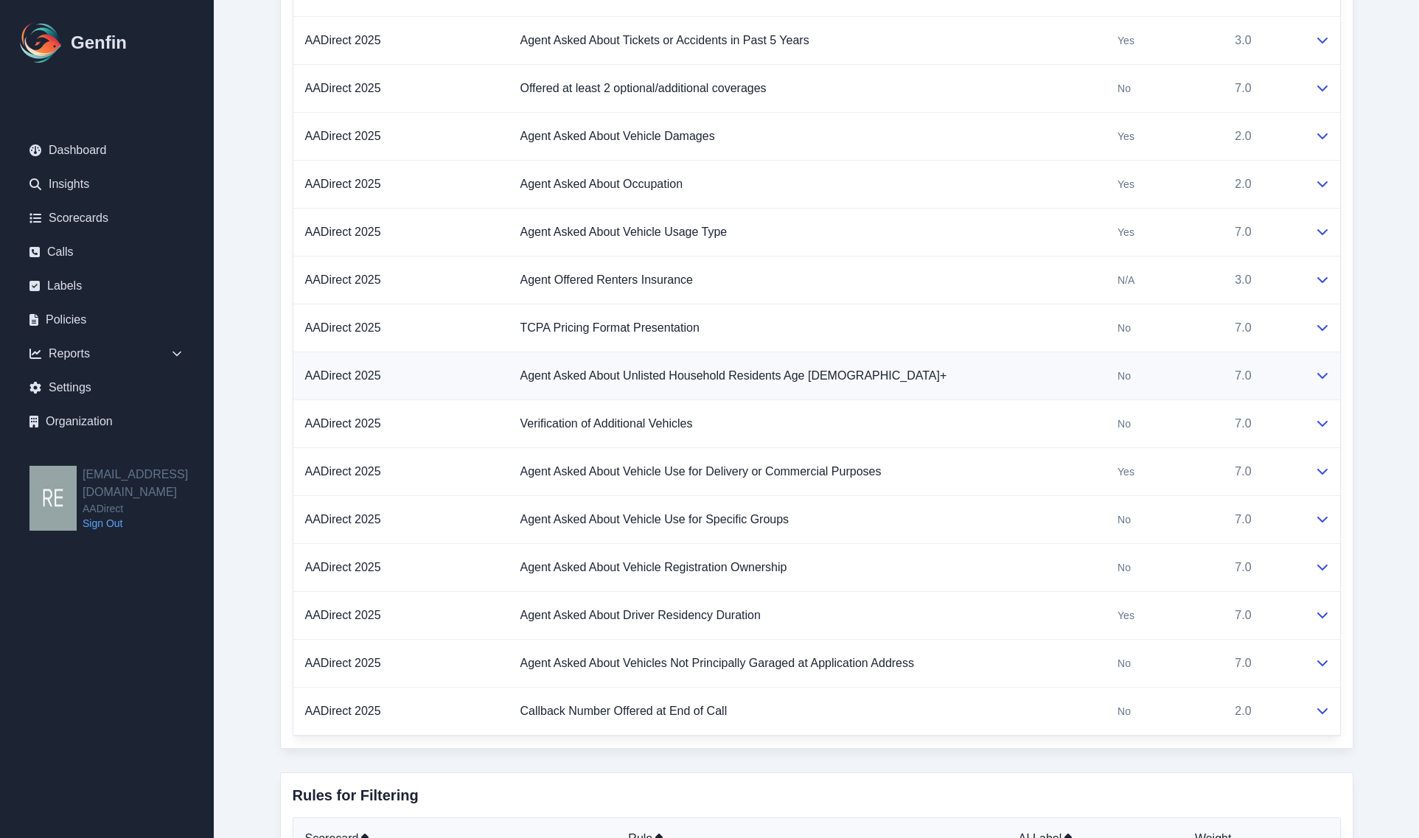
click at [1211, 380] on div at bounding box center [1321, 376] width 13 height 18
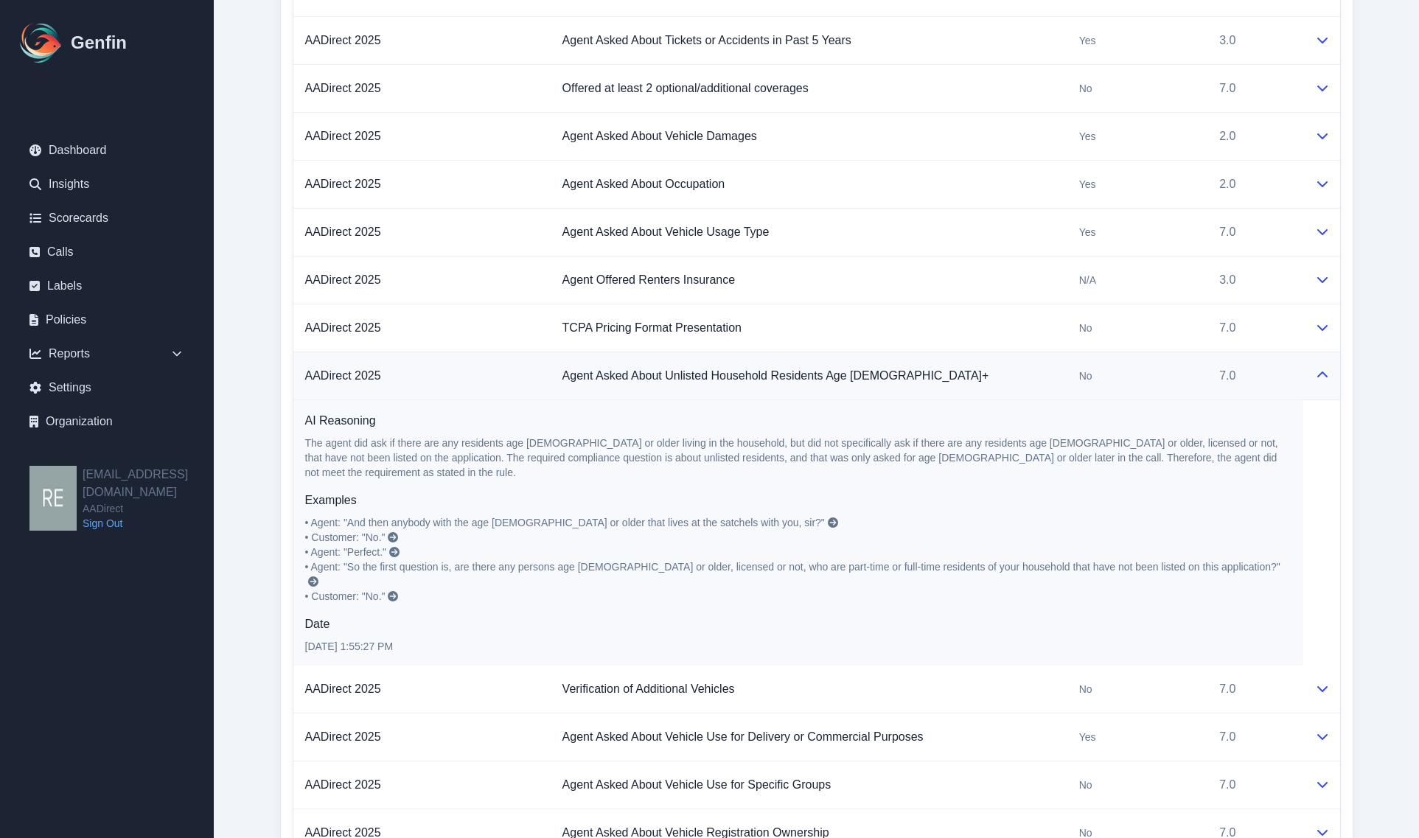
click at [1211, 380] on div at bounding box center [1321, 376] width 13 height 18
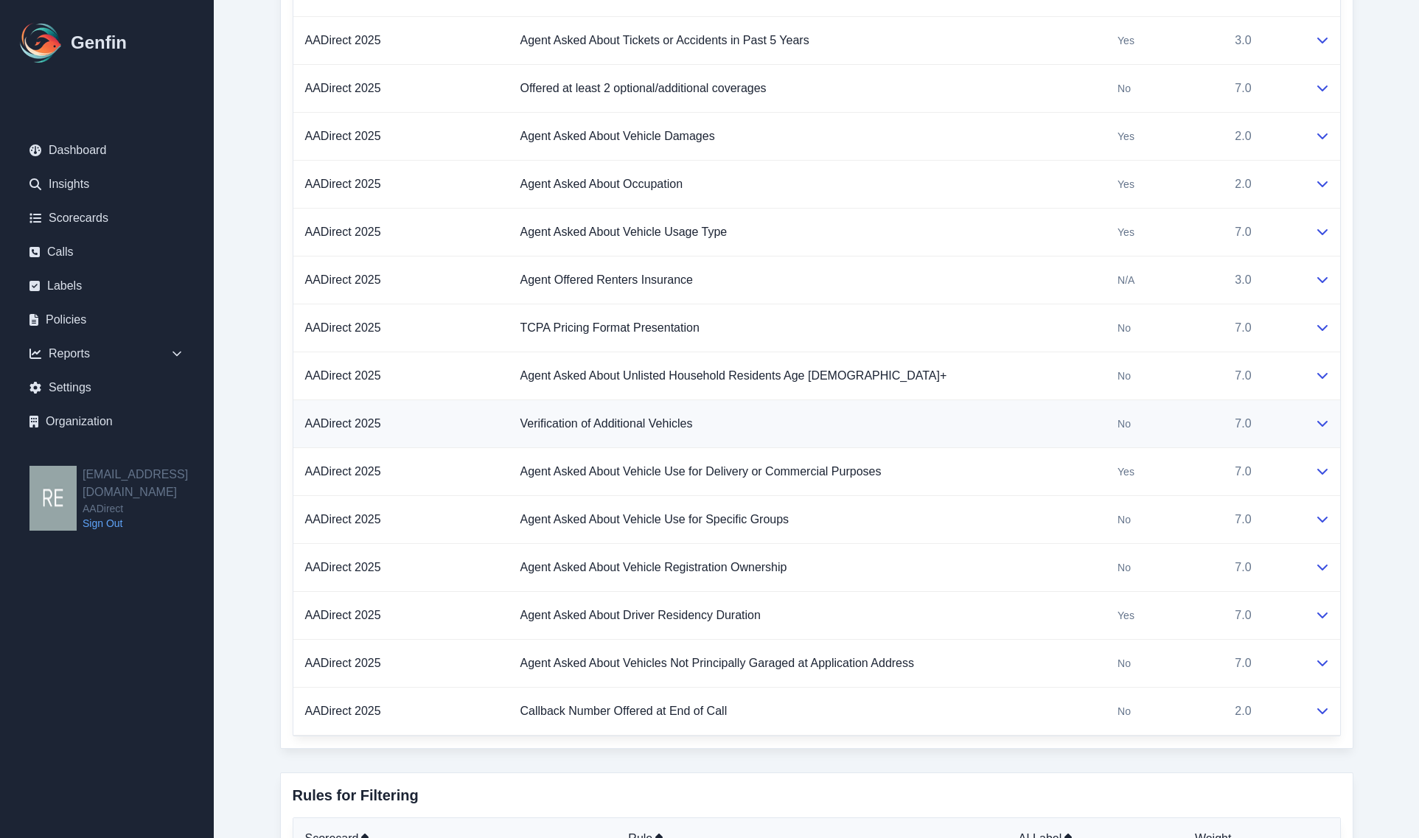
scroll to position [1433, 0]
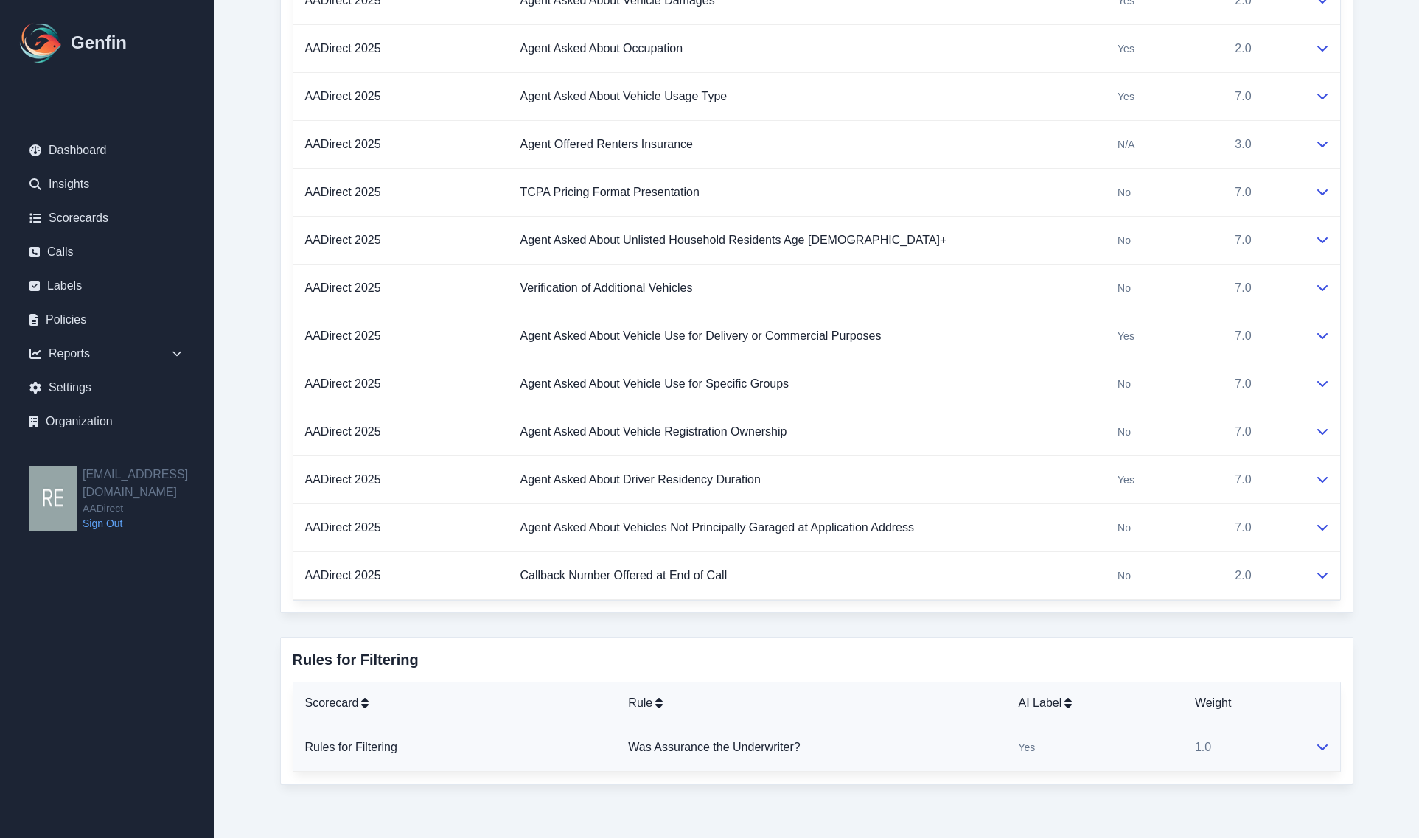
click at [1211, 757] on td at bounding box center [1321, 748] width 37 height 48
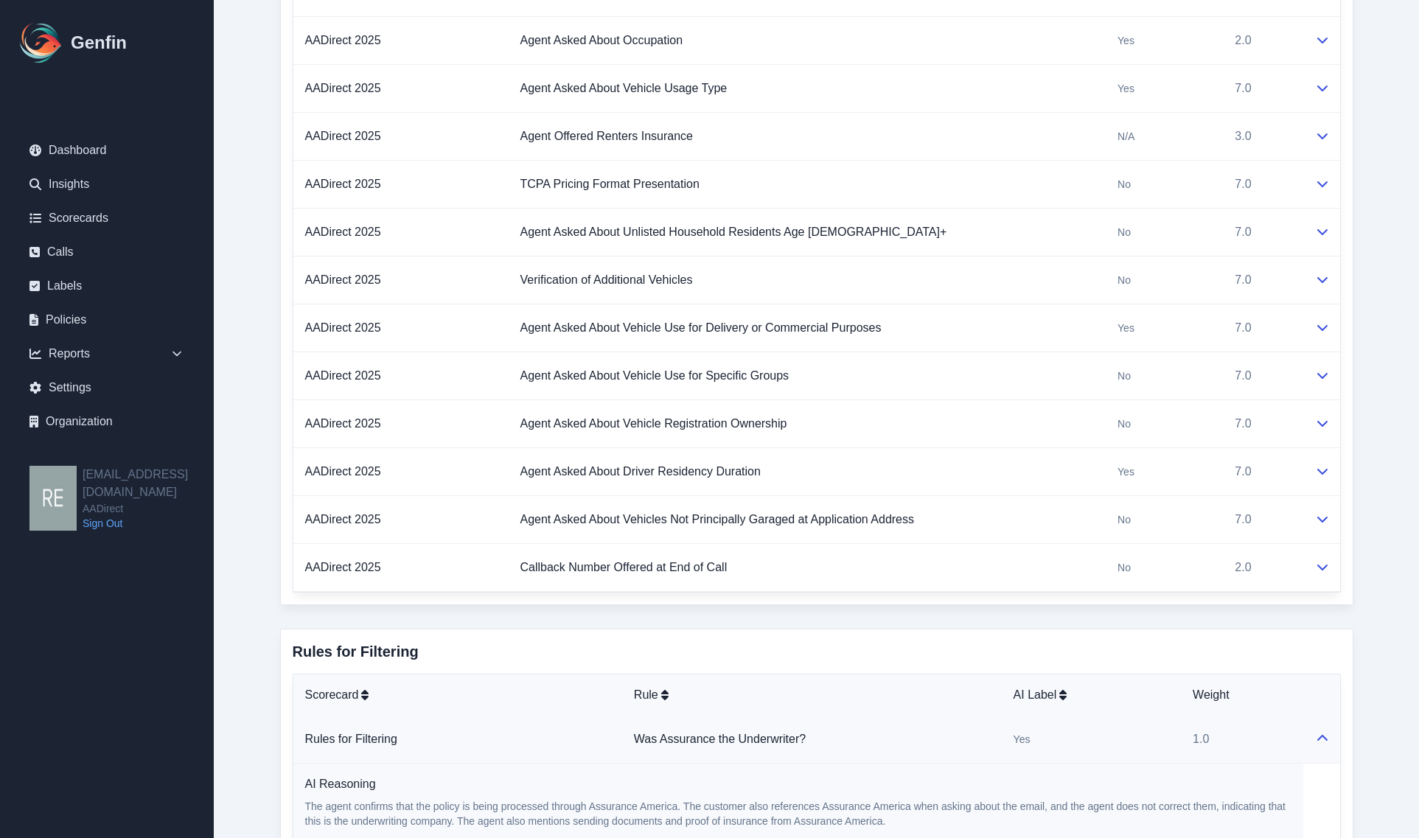
scroll to position [1710, 0]
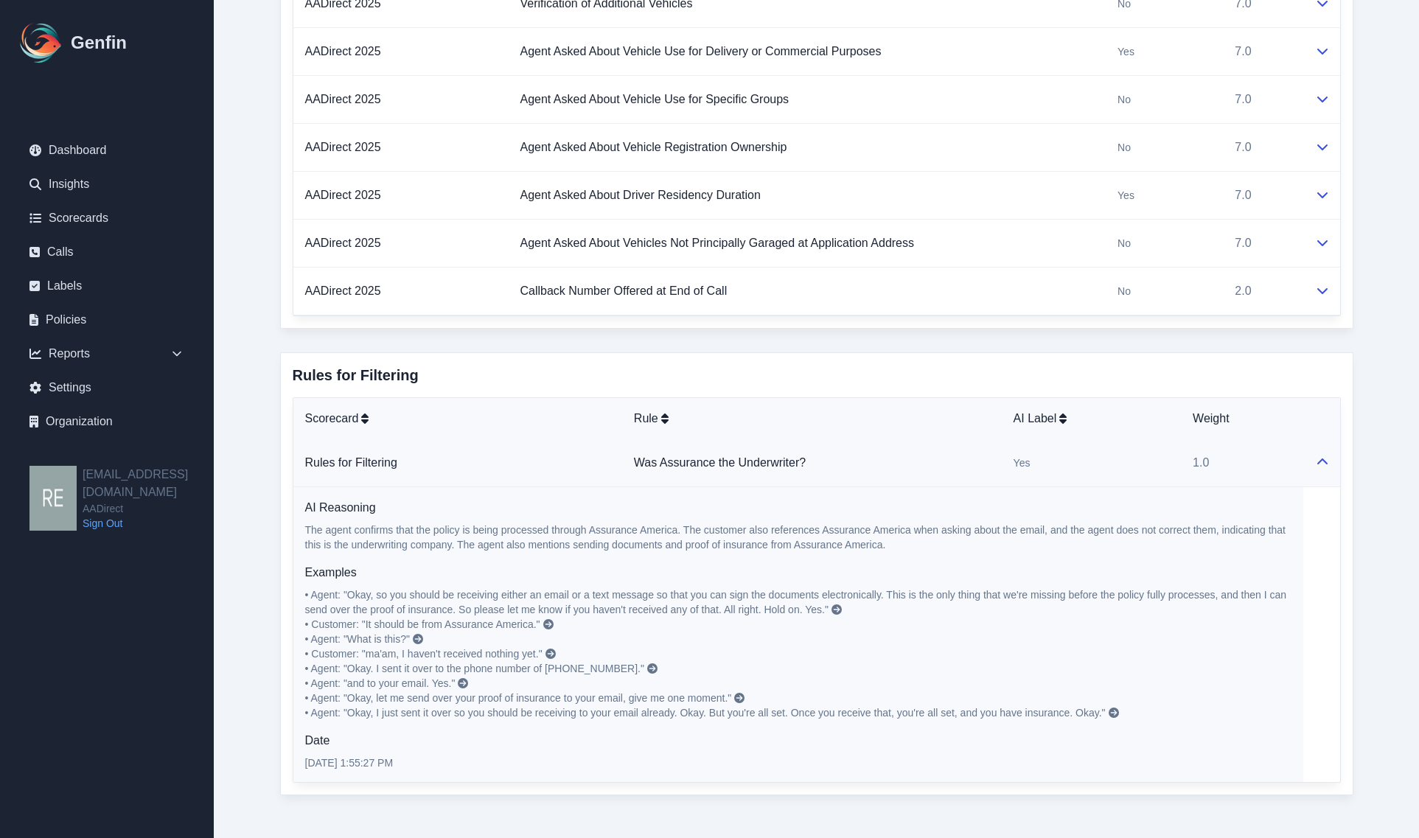
click at [1211, 463] on td at bounding box center [1321, 463] width 37 height 48
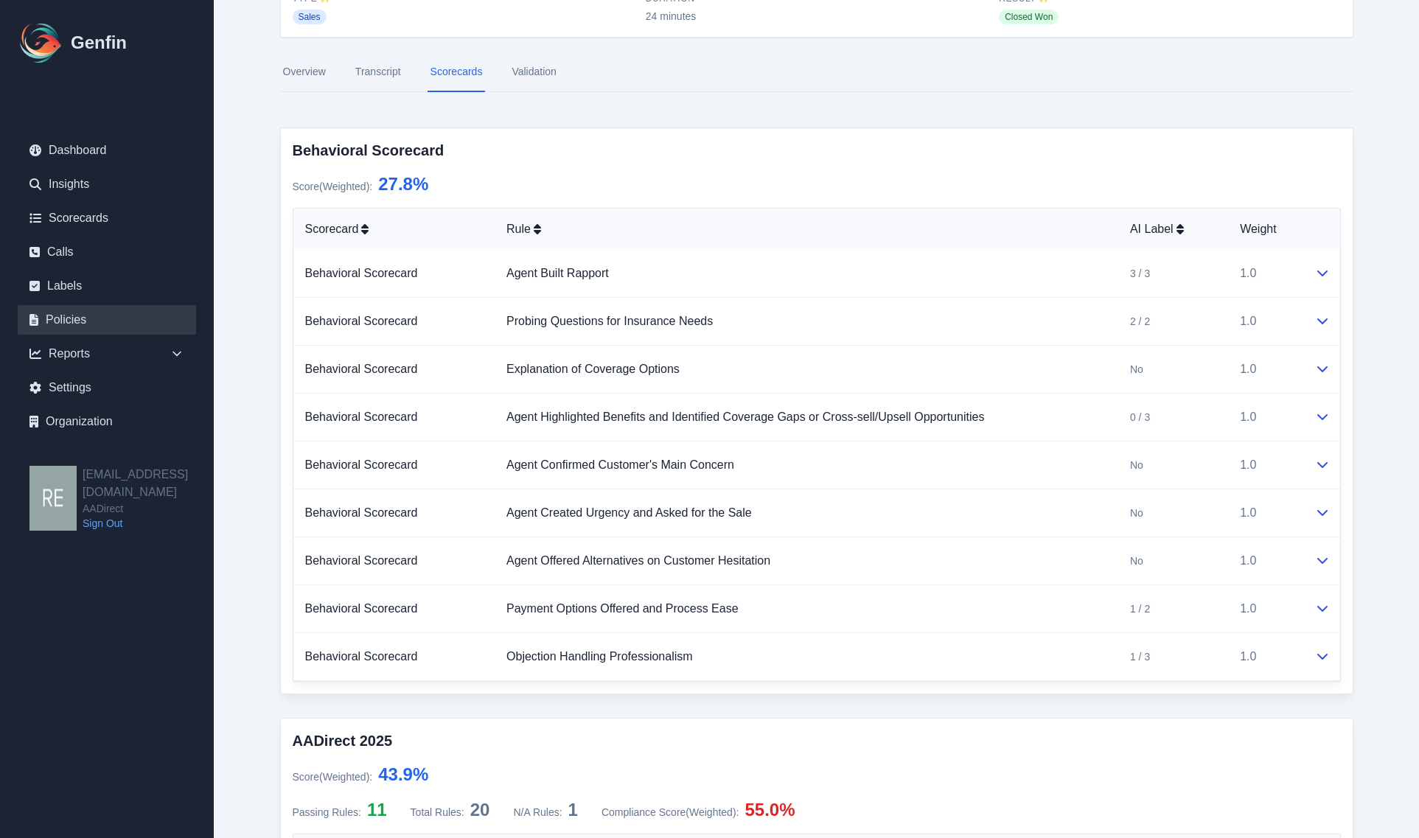
scroll to position [0, 0]
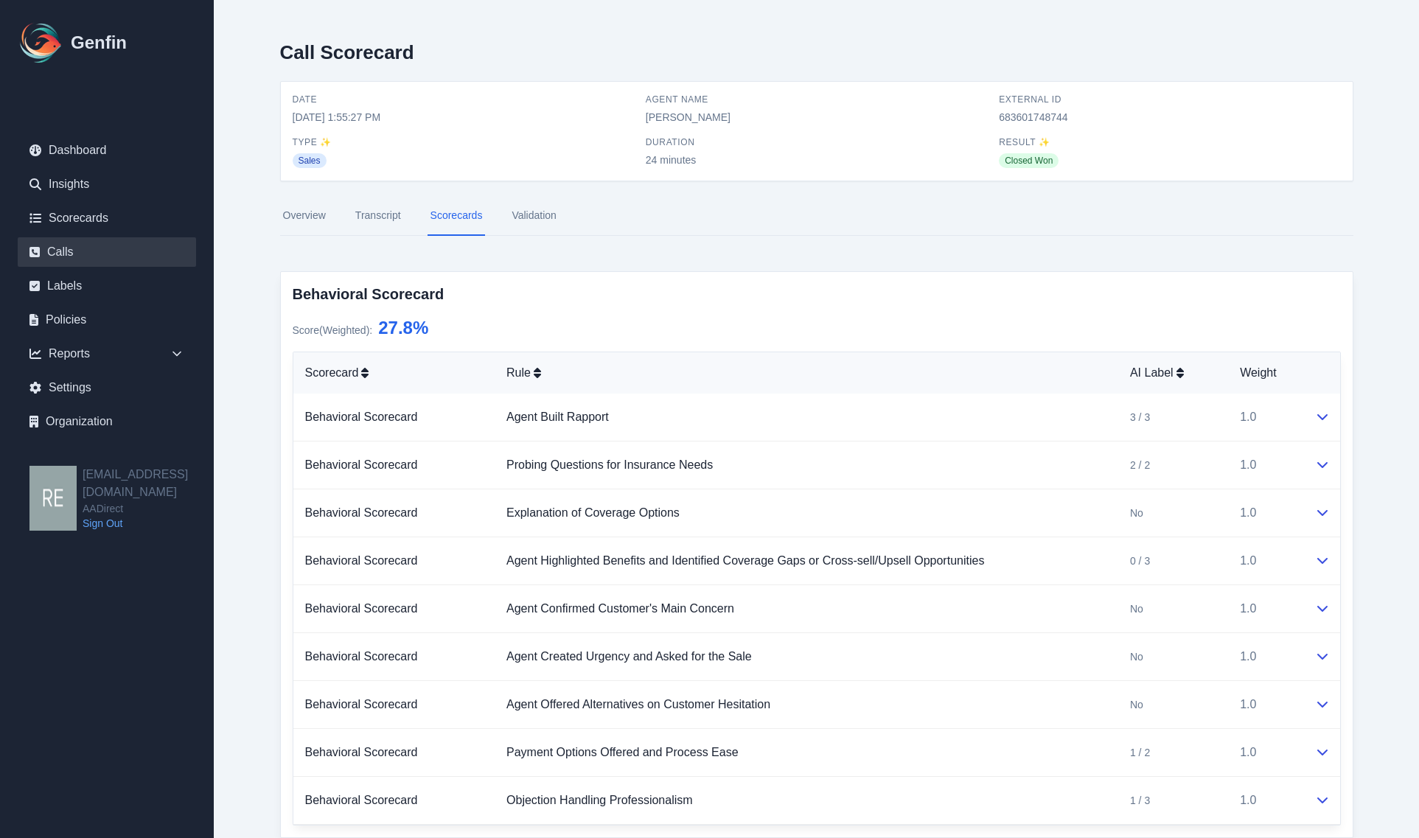
click at [94, 251] on link "Calls" at bounding box center [107, 251] width 178 height 29
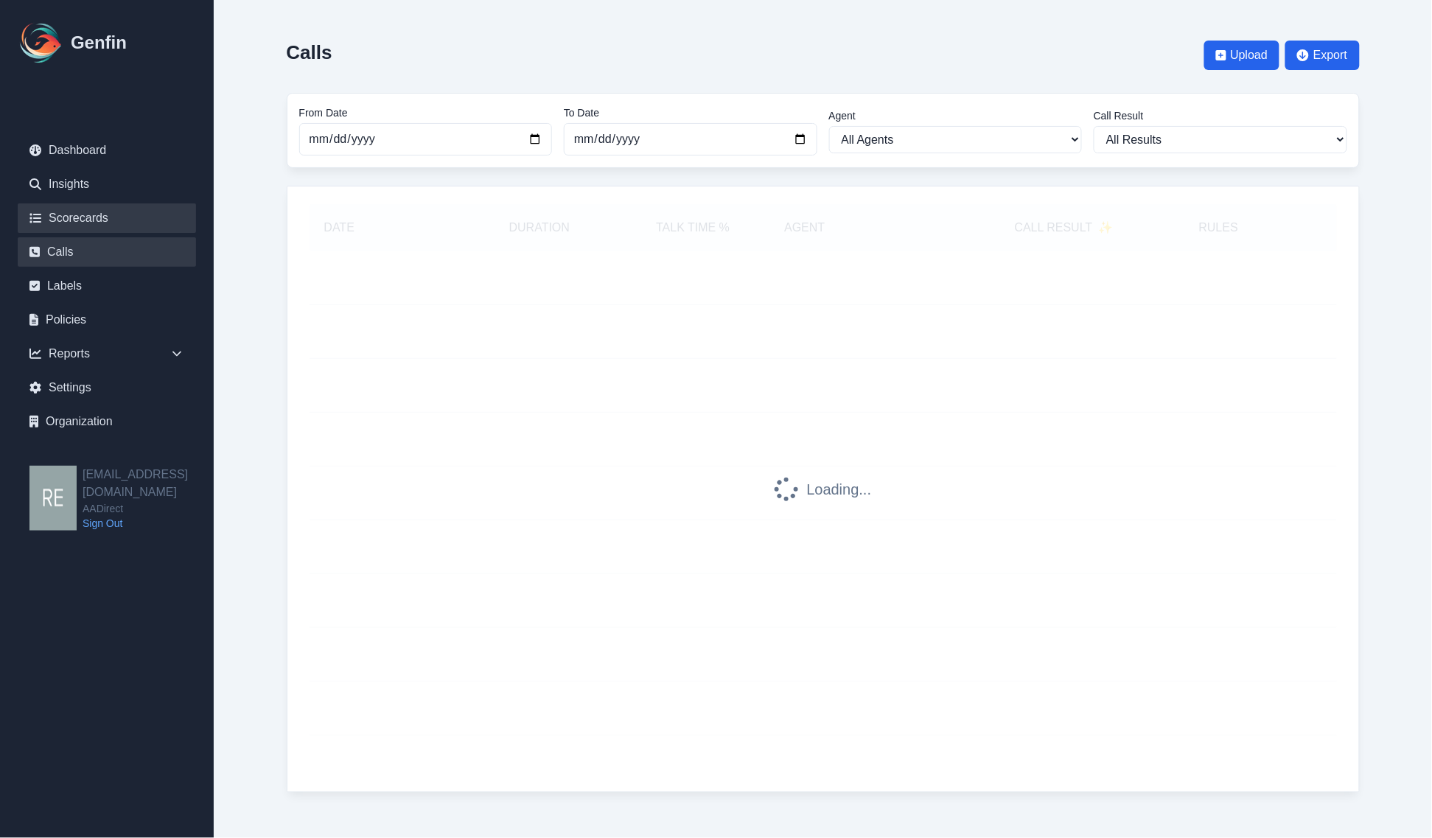
click at [104, 211] on link "Scorecards" at bounding box center [107, 217] width 178 height 29
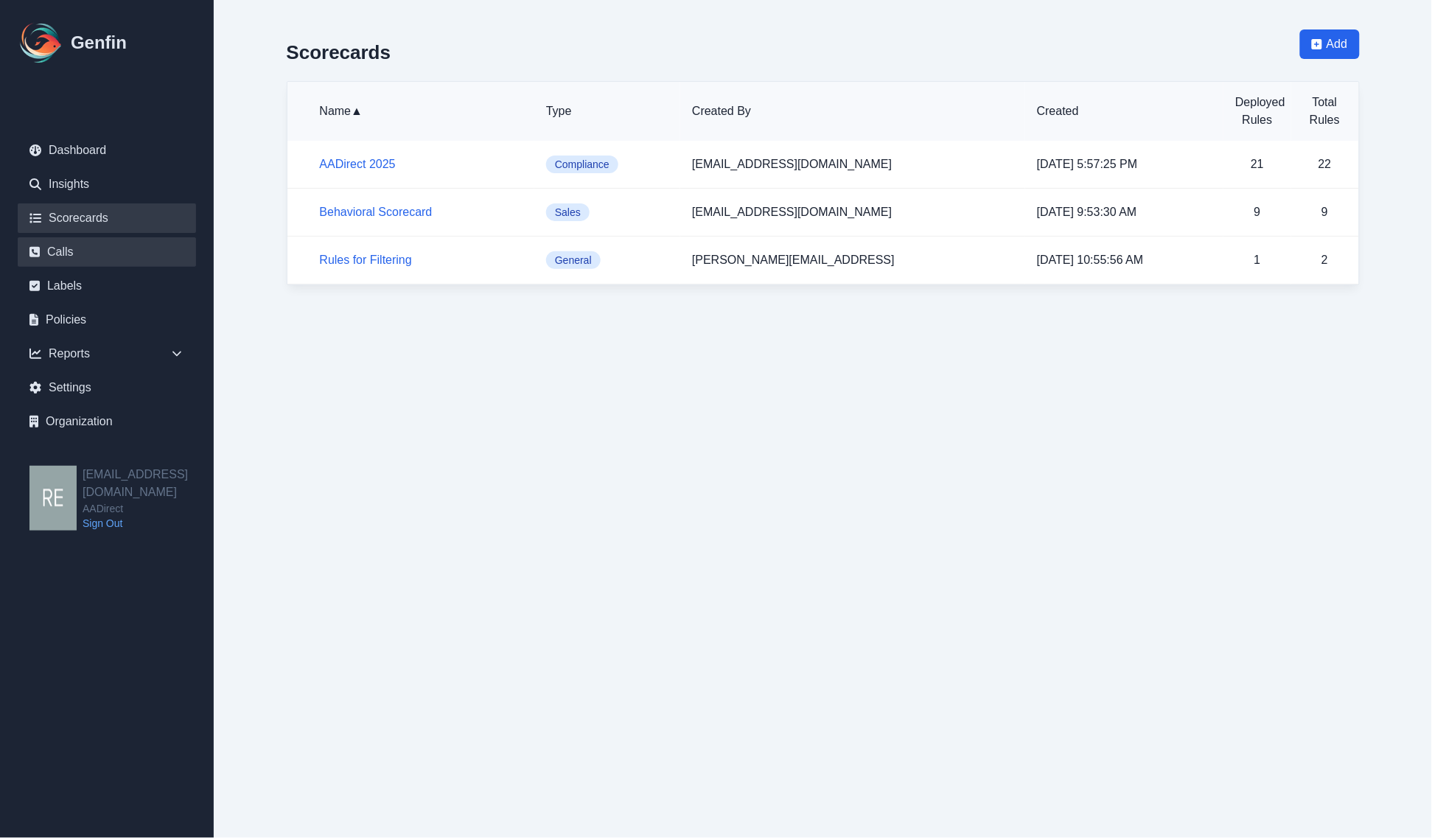
click at [82, 249] on link "Calls" at bounding box center [107, 251] width 178 height 29
